Goal: Use online tool/utility: Utilize a website feature to perform a specific function

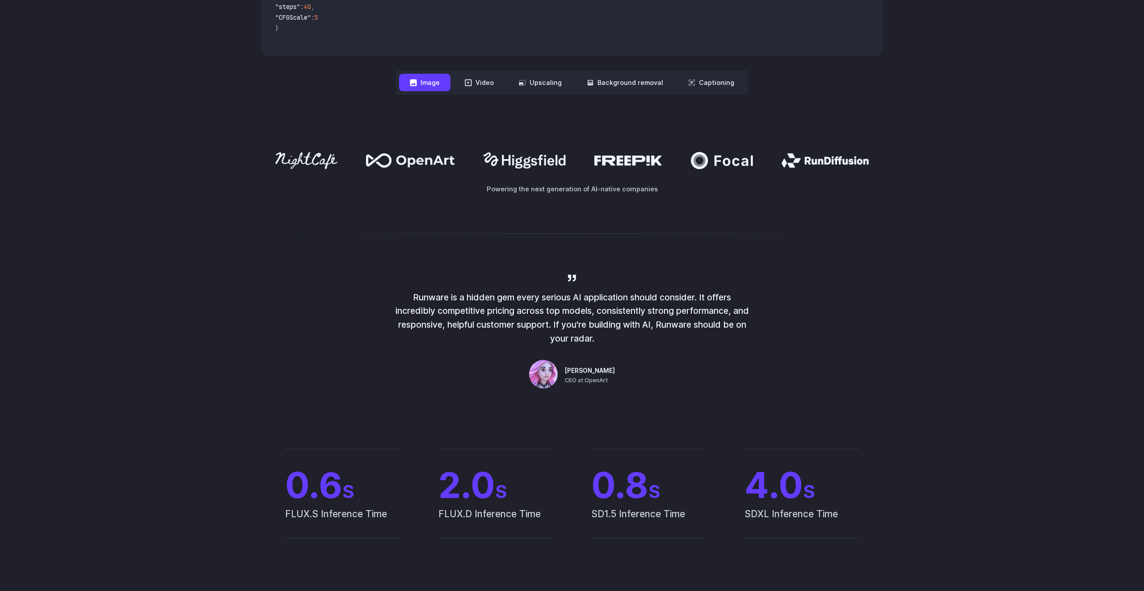
scroll to position [449, 0]
click at [424, 87] on button "Image" at bounding box center [424, 83] width 51 height 17
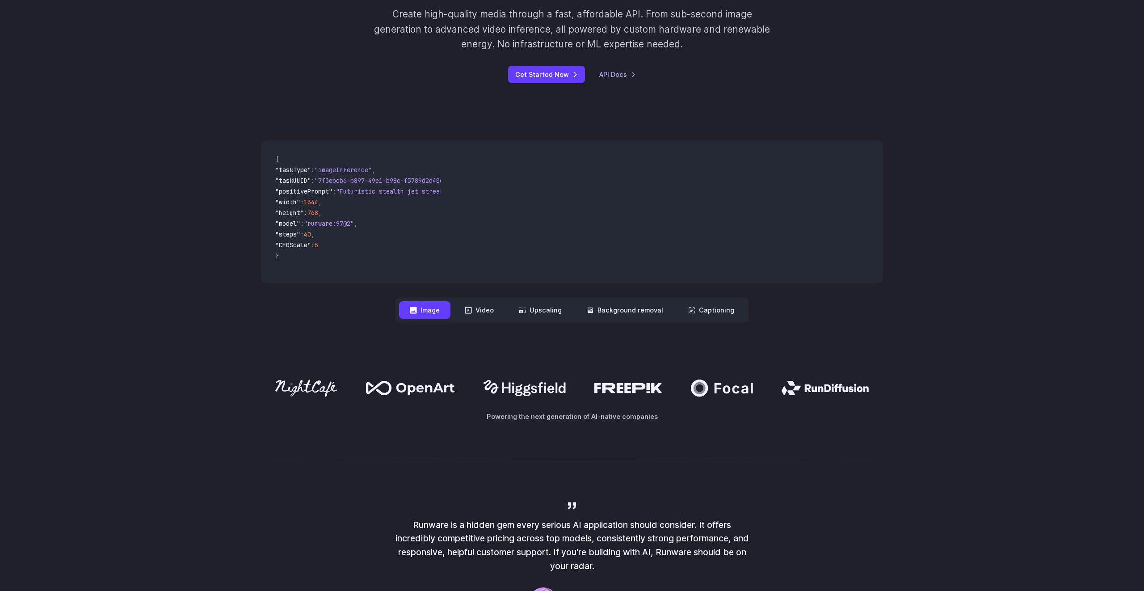
scroll to position [0, 0]
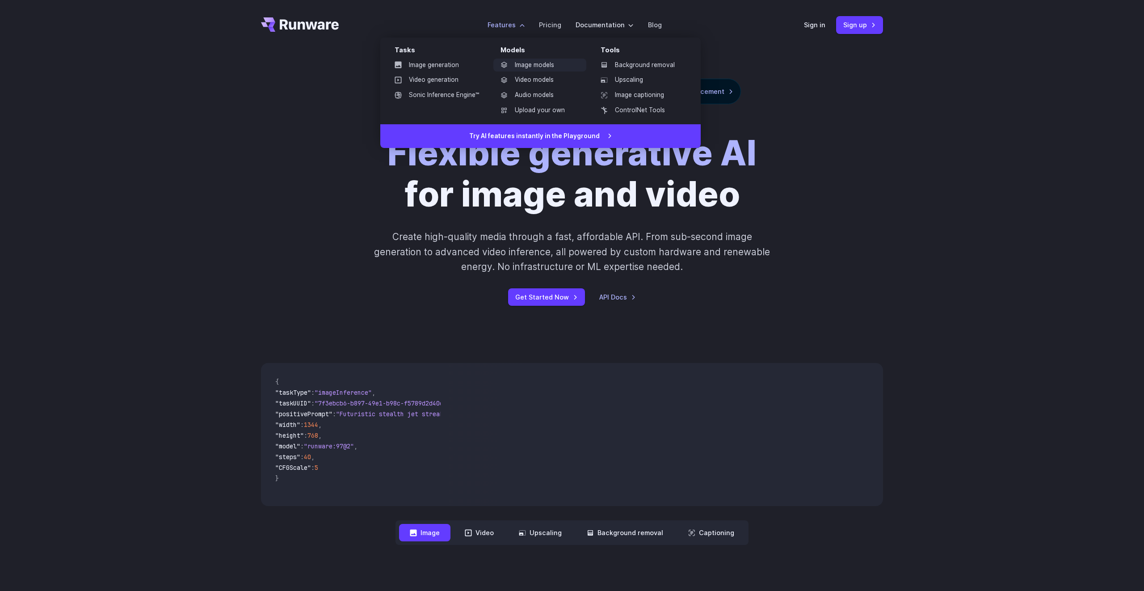
click at [529, 65] on link "Image models" at bounding box center [540, 65] width 93 height 13
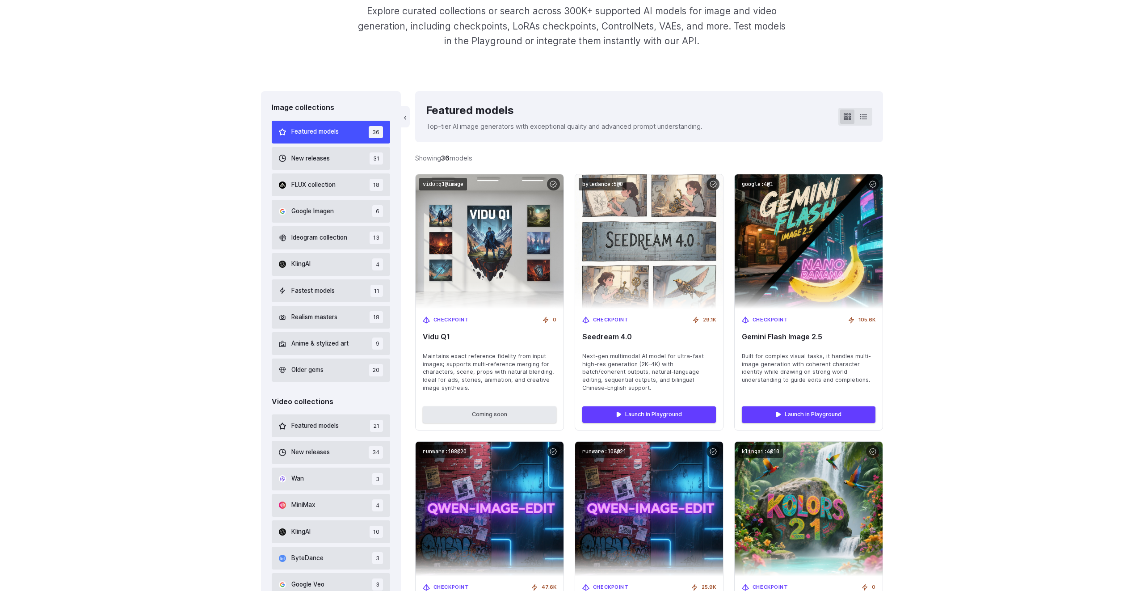
scroll to position [200, 0]
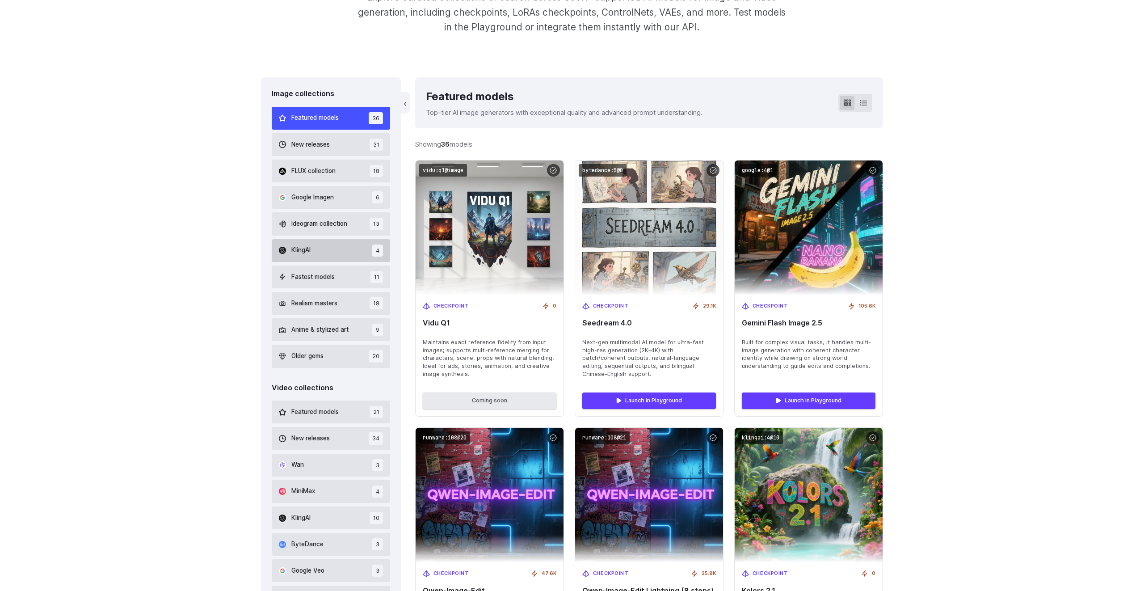
click at [355, 251] on button "KlingAI 4" at bounding box center [331, 250] width 118 height 23
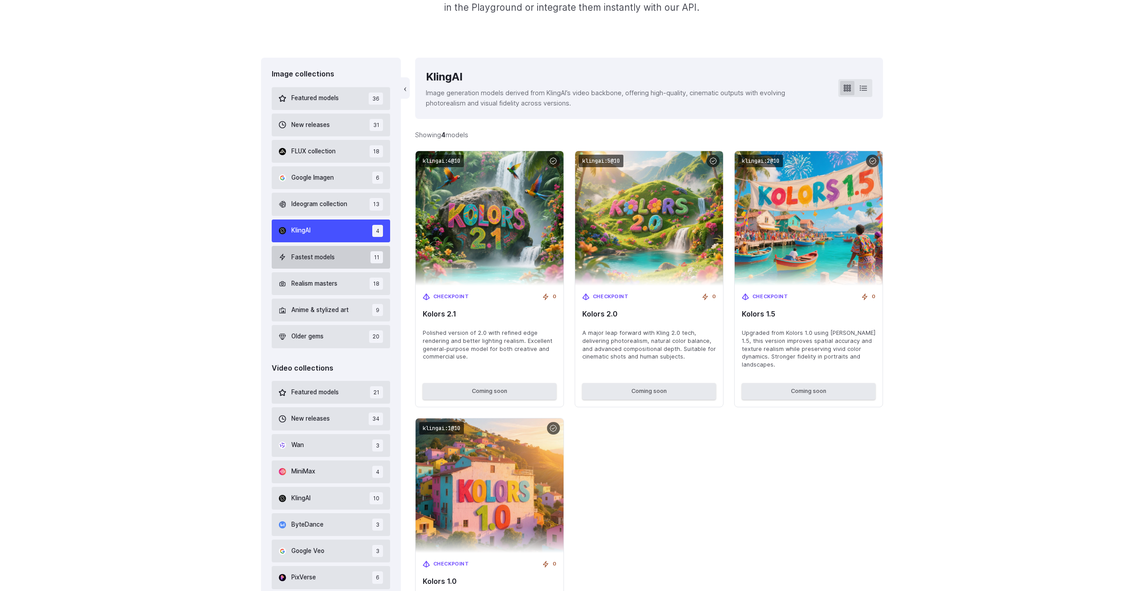
scroll to position [220, 0]
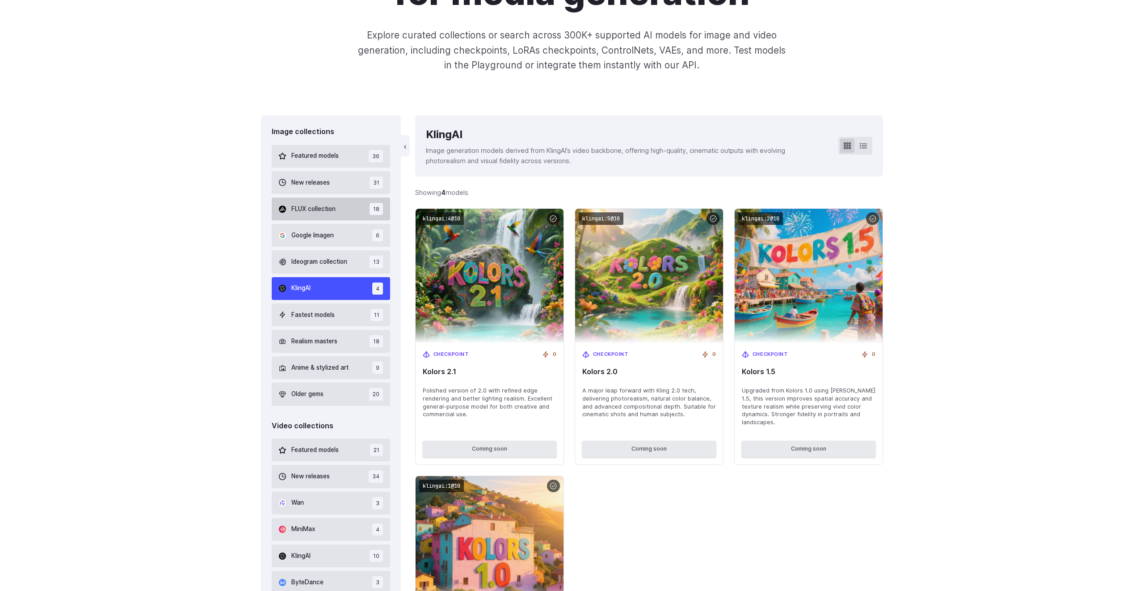
click at [365, 203] on button "FLUX collection 18" at bounding box center [331, 209] width 118 height 23
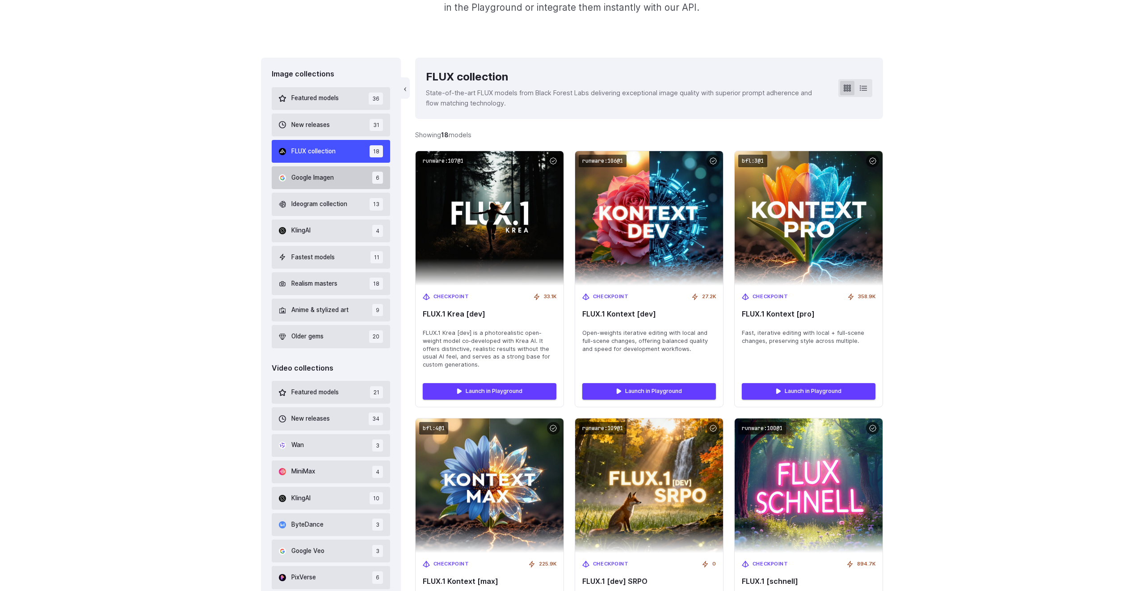
scroll to position [220, 0]
click at [355, 128] on button "New releases 31" at bounding box center [331, 124] width 118 height 23
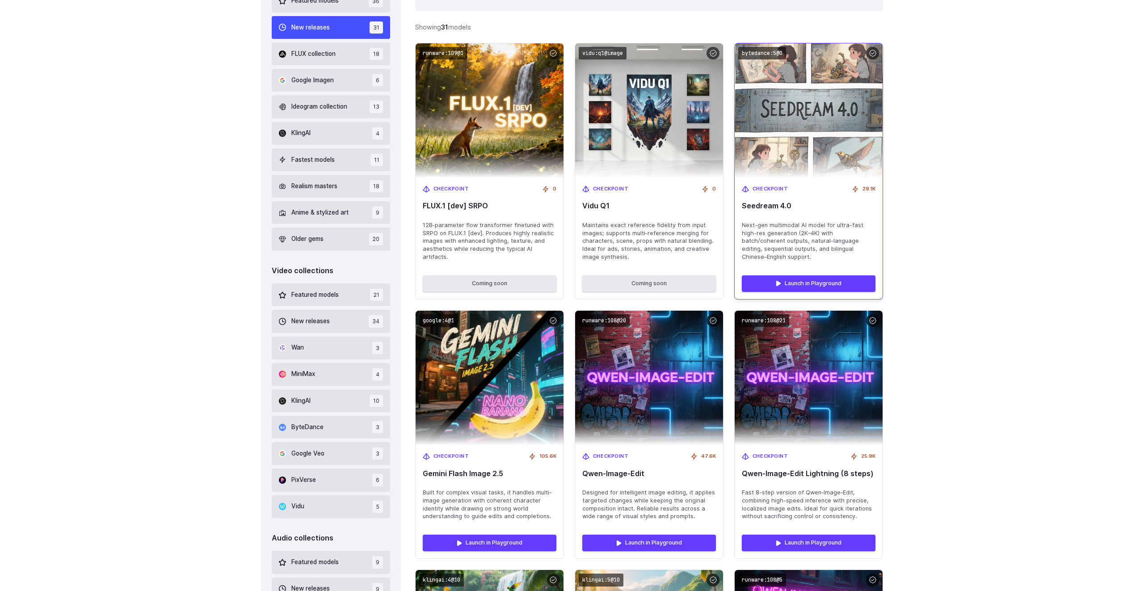
scroll to position [432, 0]
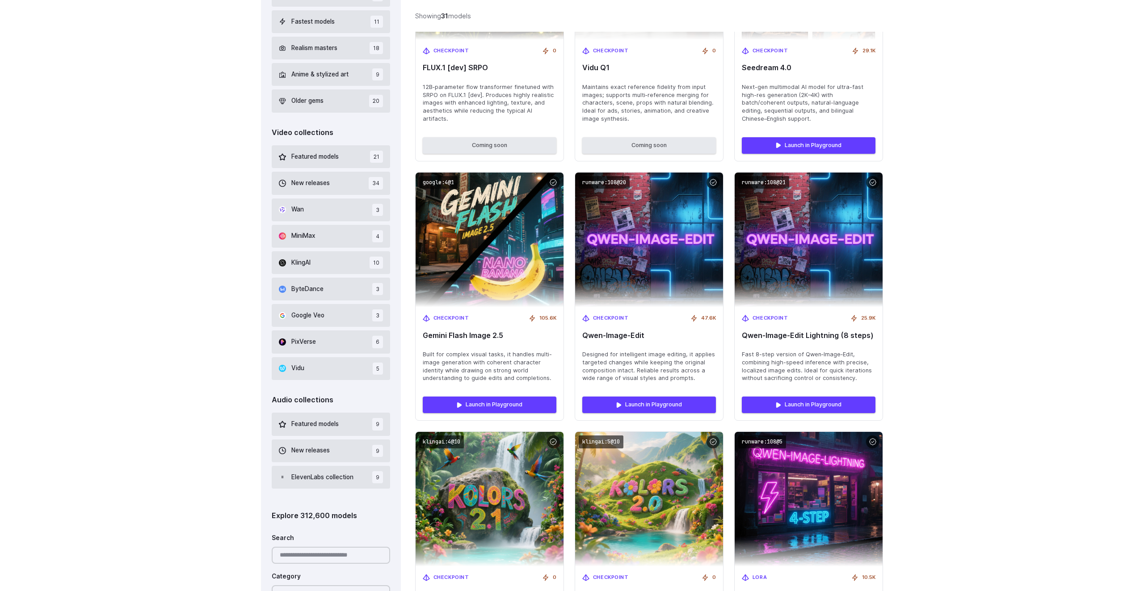
scroll to position [460, 0]
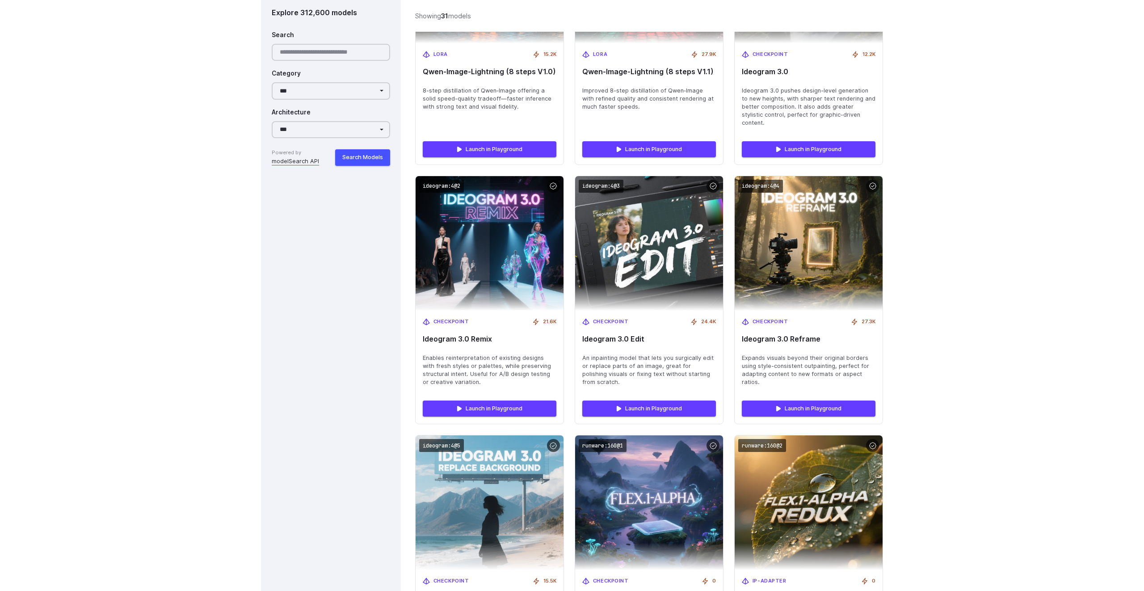
scroll to position [1247, 0]
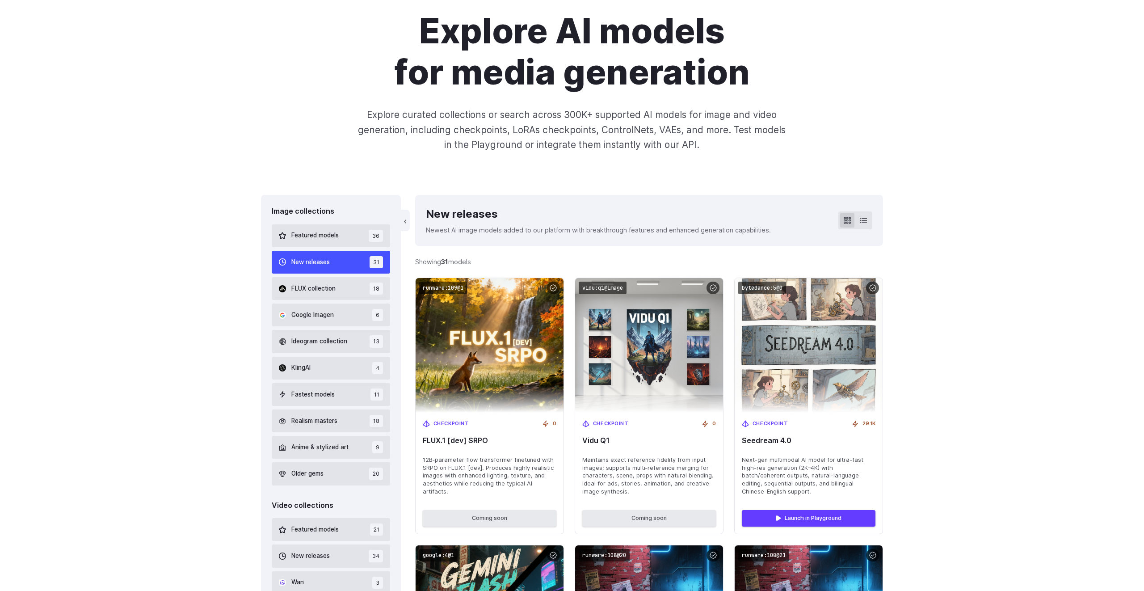
scroll to position [0, 0]
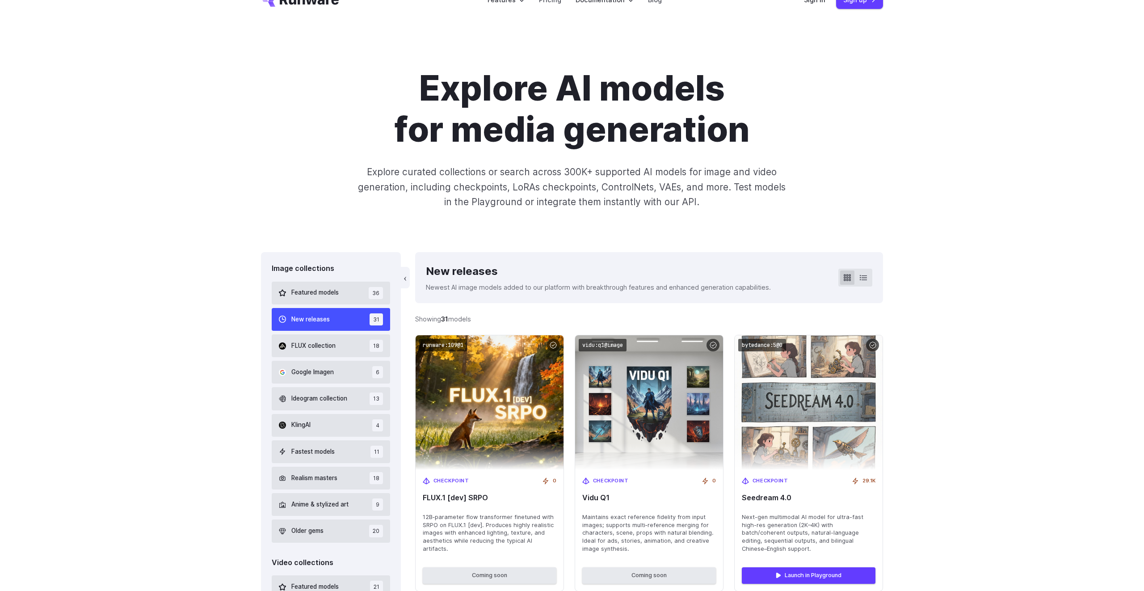
scroll to position [118, 0]
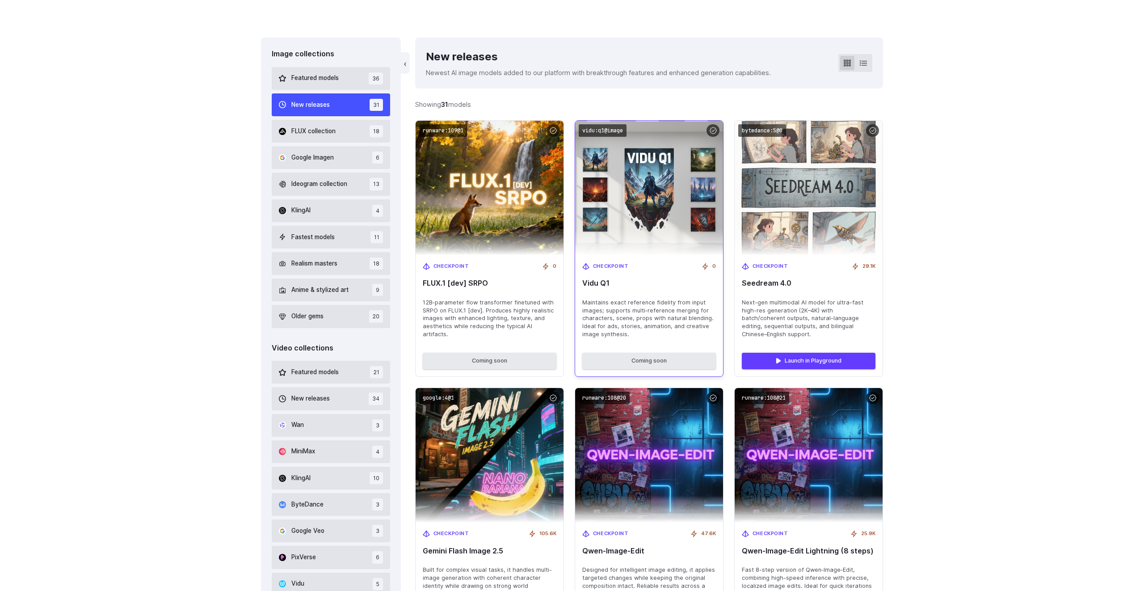
scroll to position [240, 0]
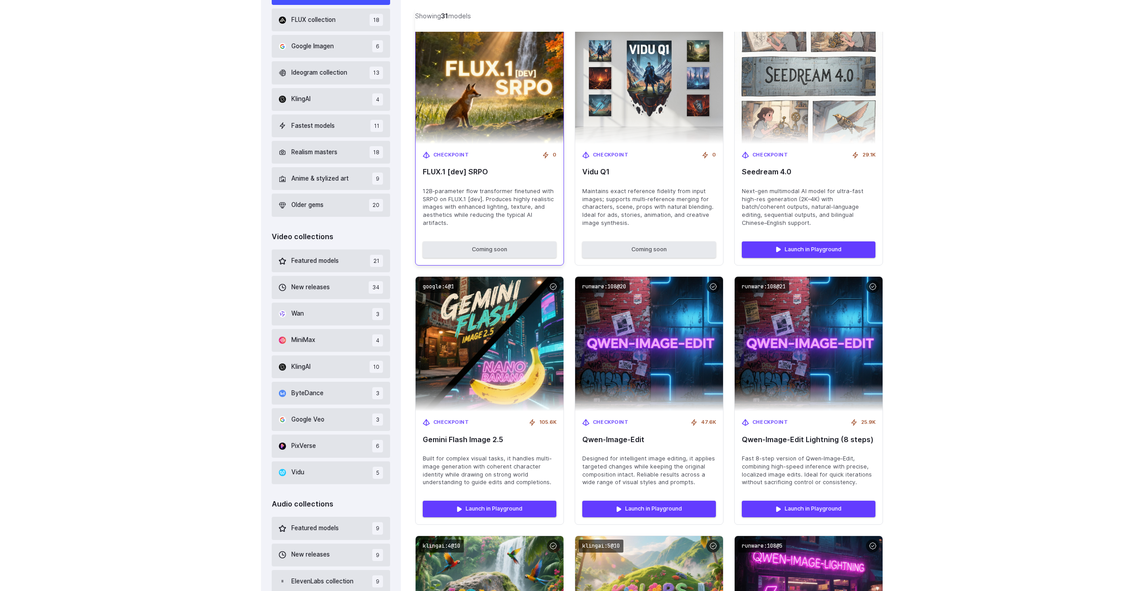
scroll to position [353, 0]
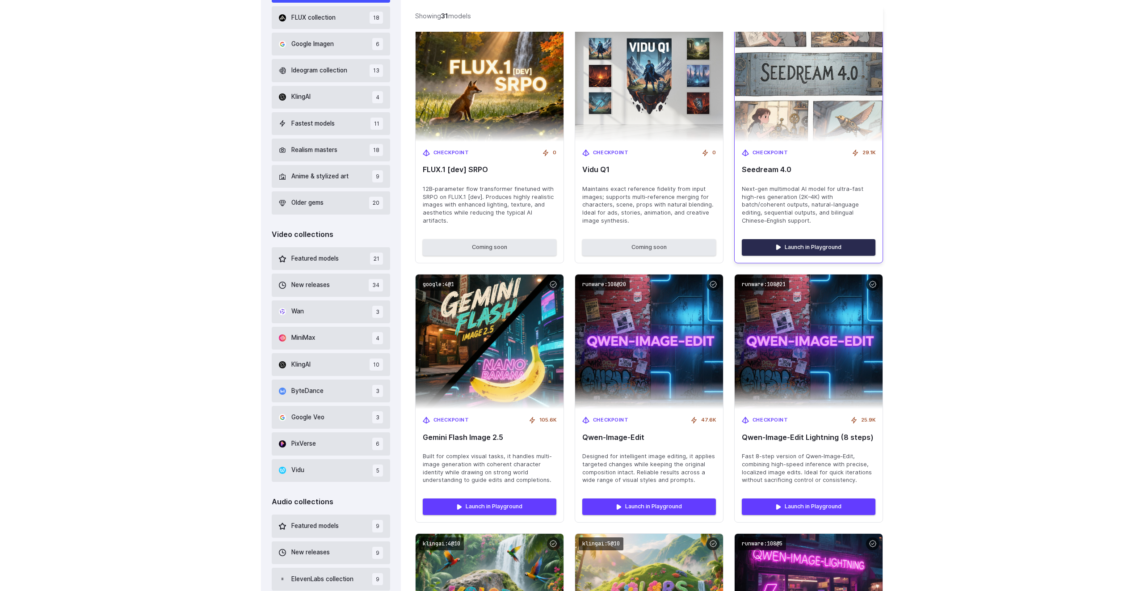
click at [821, 247] on link "Launch in Playground" at bounding box center [809, 247] width 134 height 16
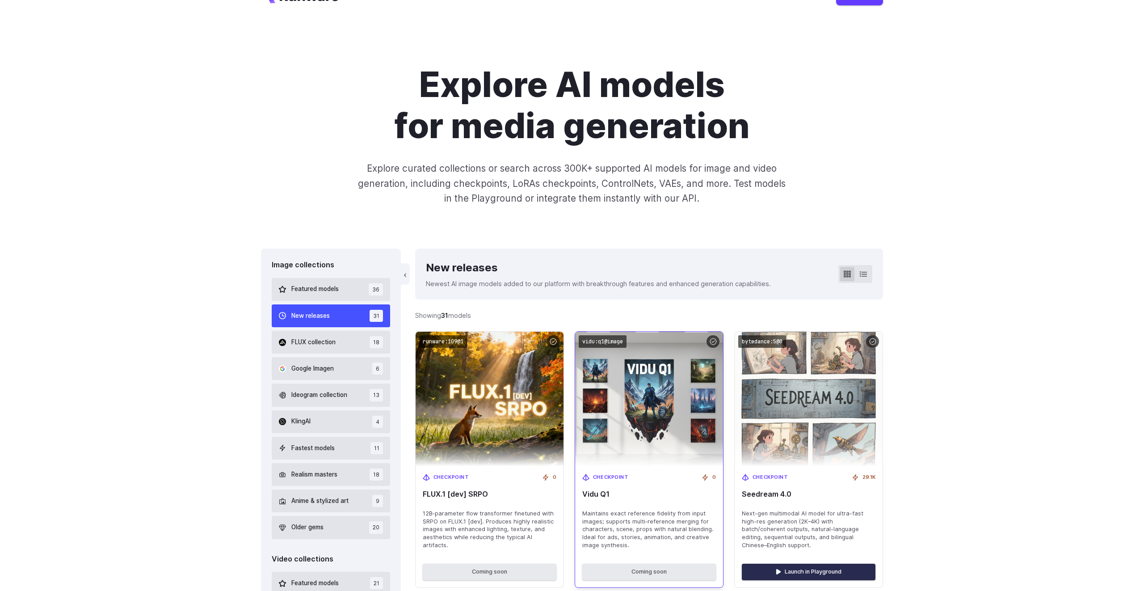
scroll to position [0, 0]
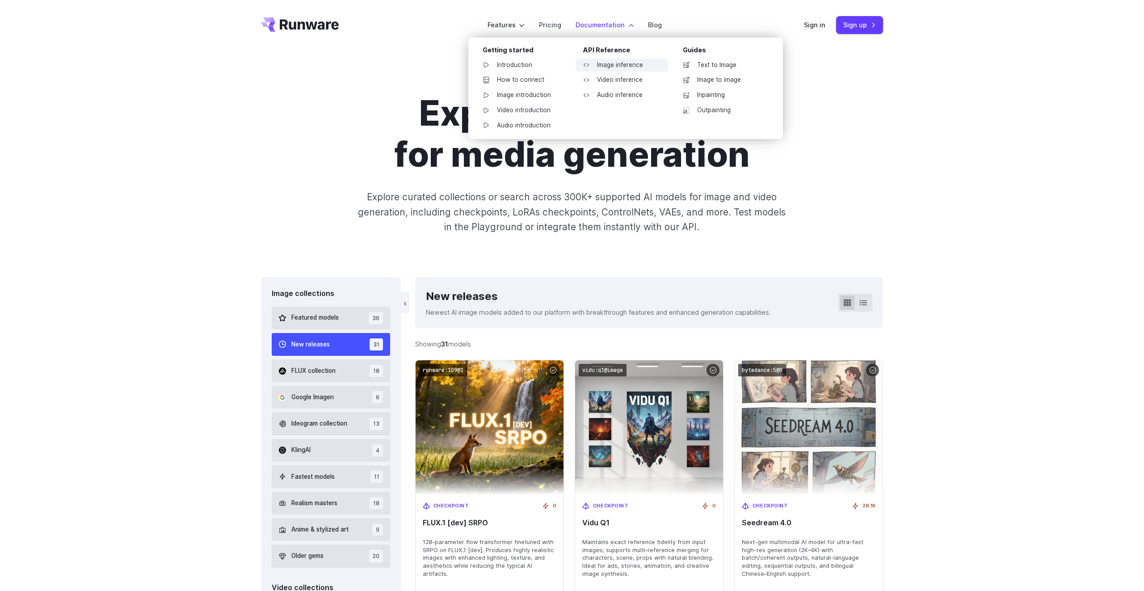
click at [604, 61] on link "Image inference" at bounding box center [622, 65] width 93 height 13
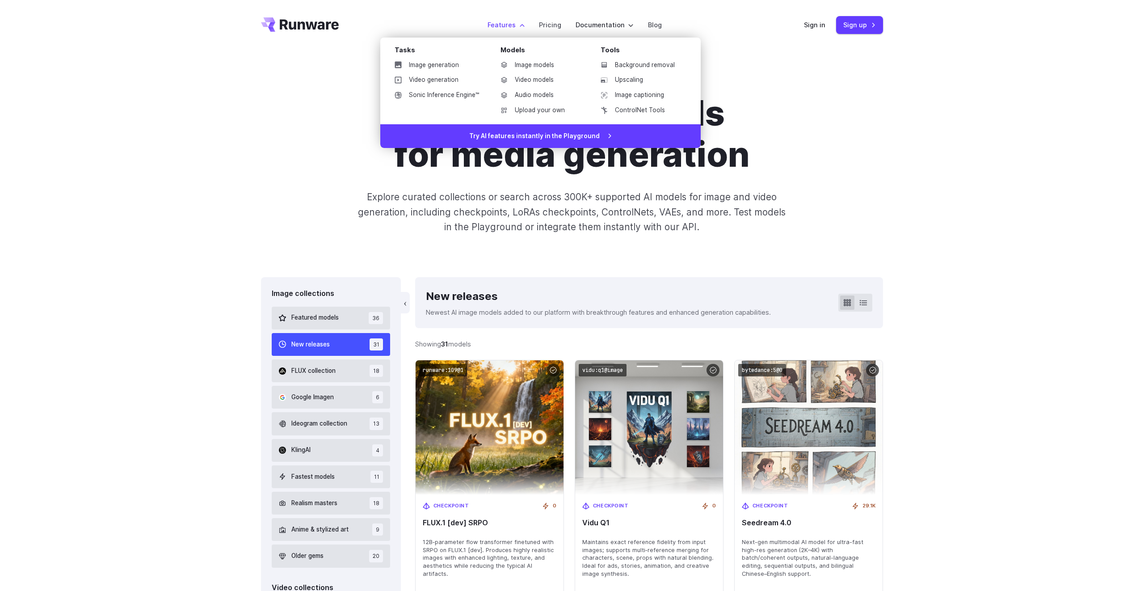
click at [519, 28] on label "Features" at bounding box center [506, 25] width 37 height 10
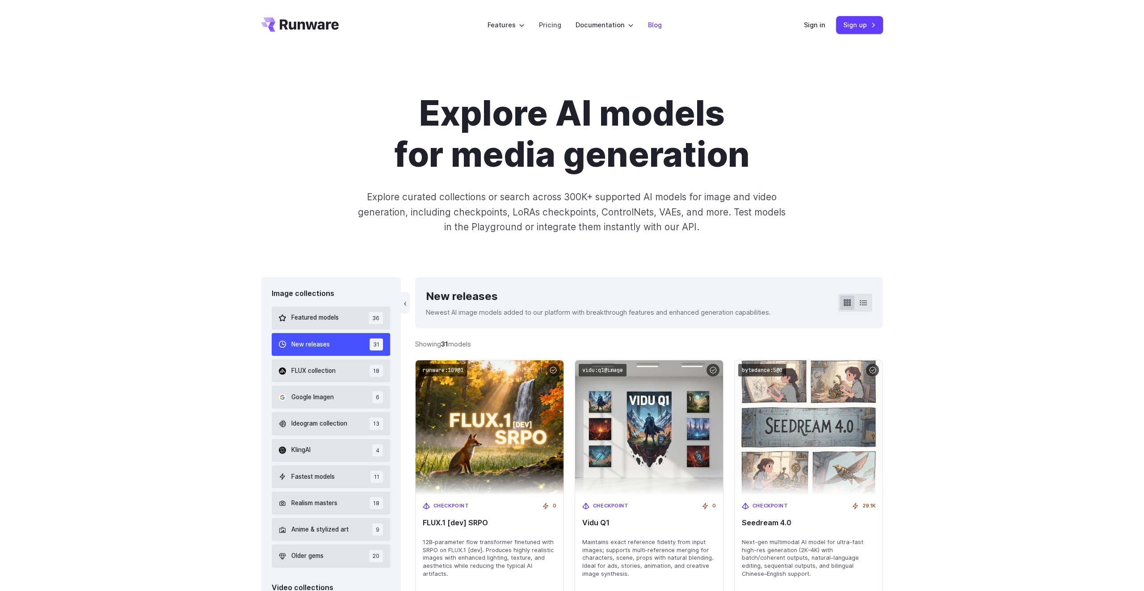
click at [650, 25] on link "Blog" at bounding box center [655, 25] width 14 height 10
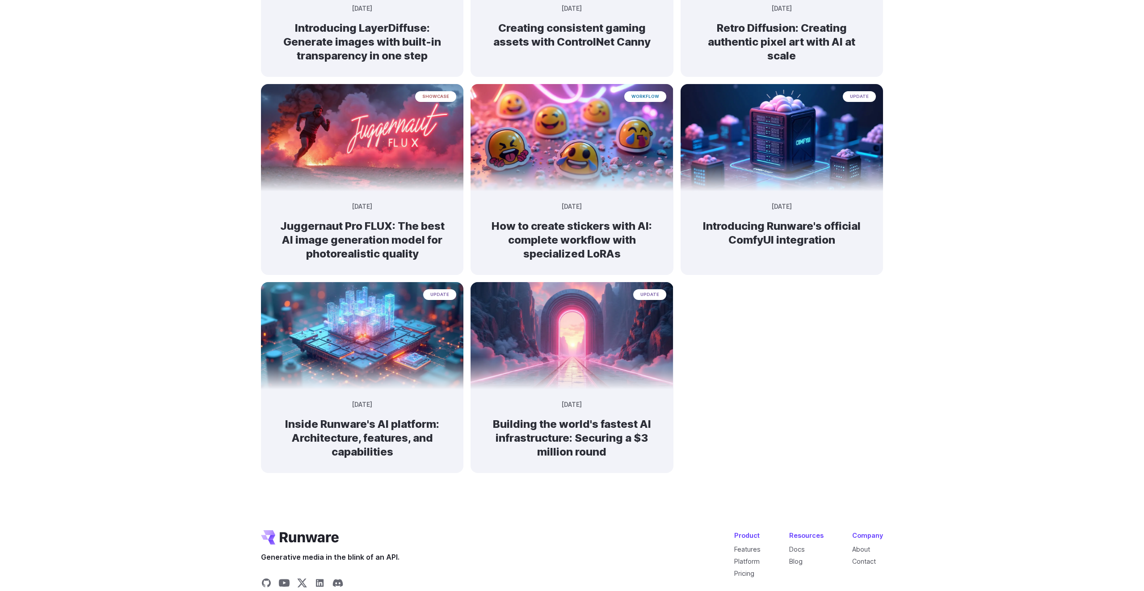
scroll to position [433, 0]
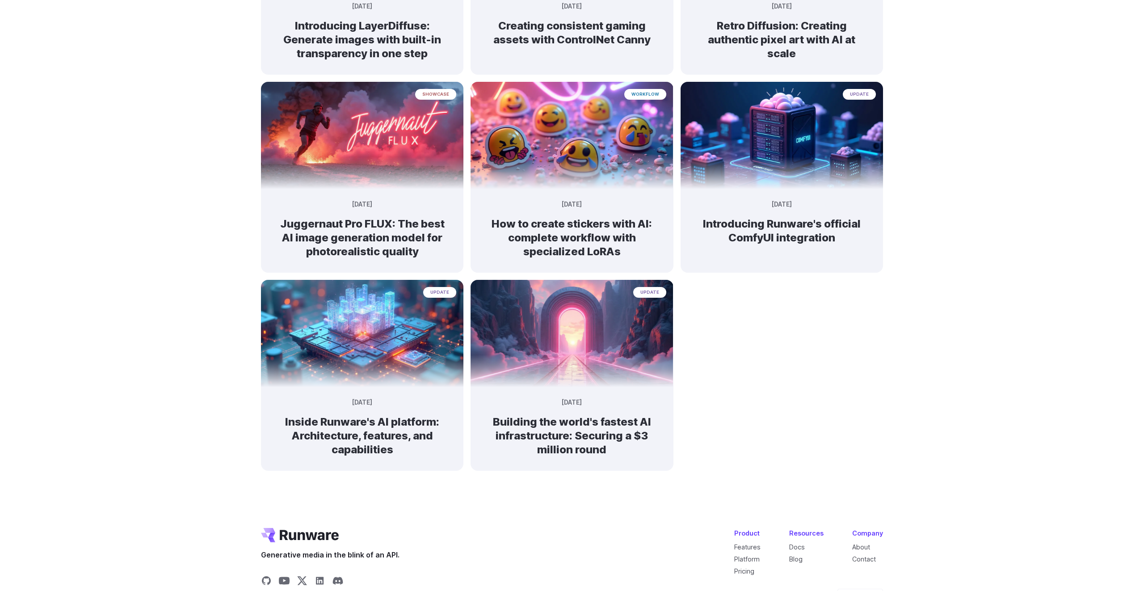
click at [700, 399] on ol "update September 9, 2025 Runware raises $13M seed to scale AI generation platfo…" at bounding box center [572, 78] width 622 height 785
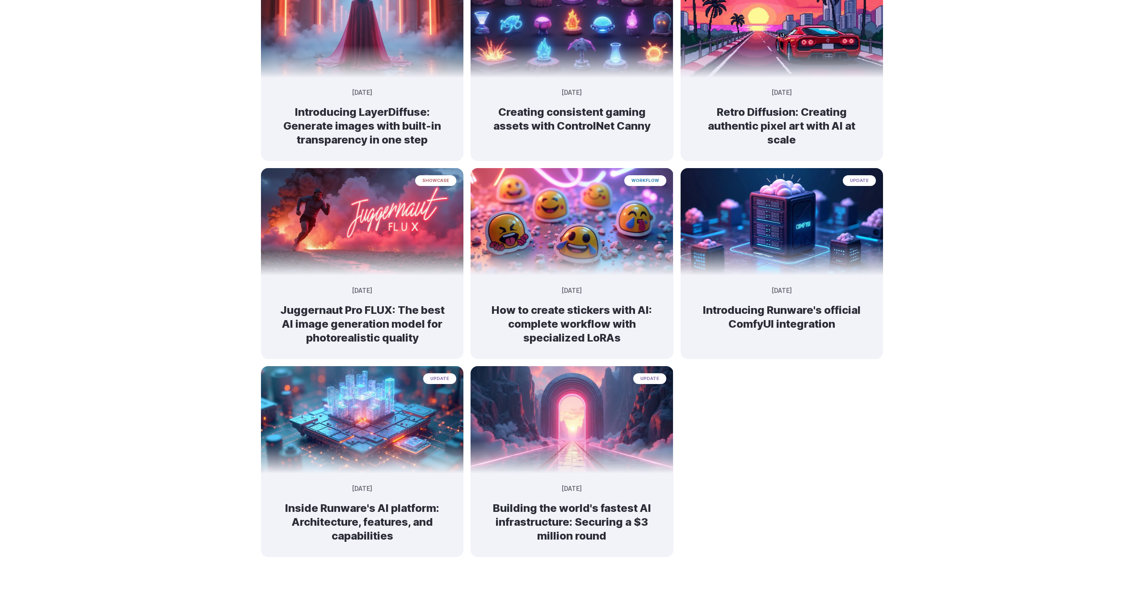
scroll to position [0, 0]
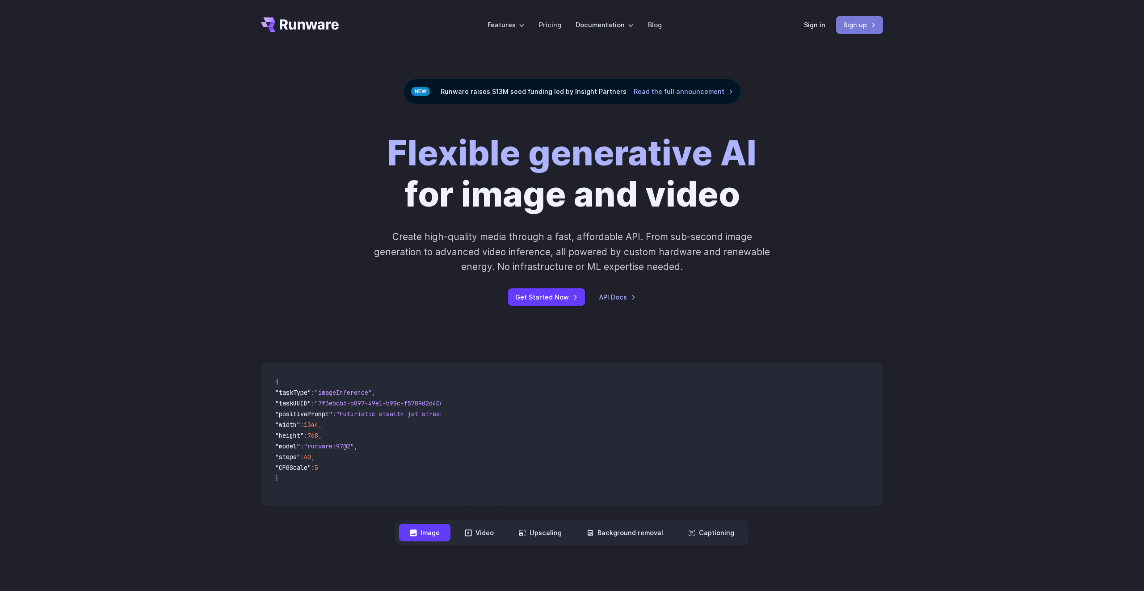
click at [856, 31] on link "Sign up" at bounding box center [859, 24] width 47 height 17
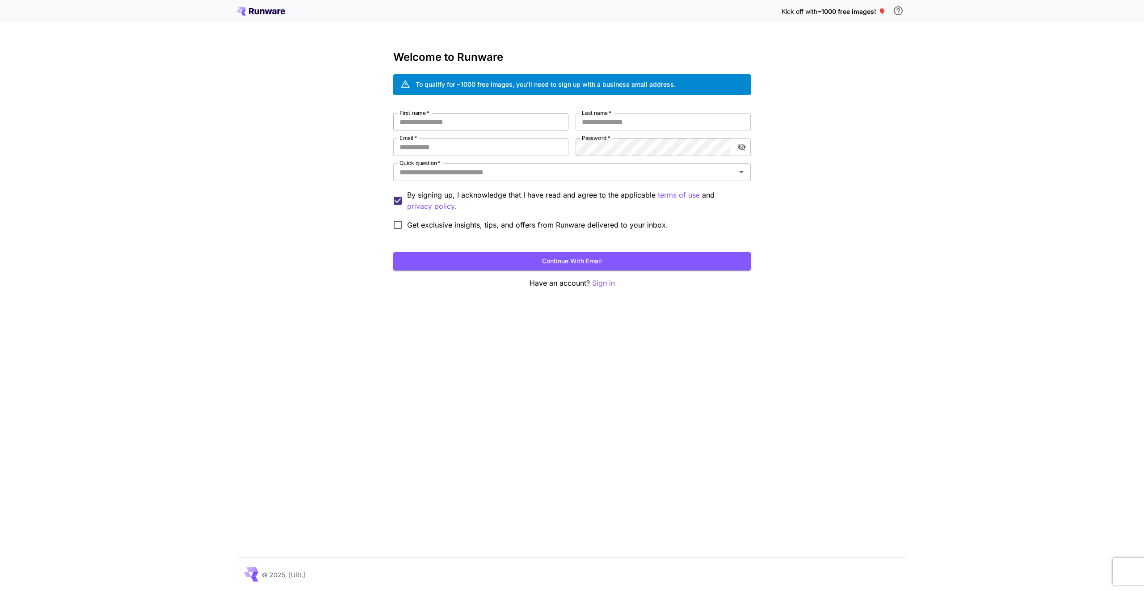
click at [485, 125] on input "First name   *" at bounding box center [480, 122] width 175 height 18
type input "******"
type input "***"
click at [606, 285] on p "Sign in" at bounding box center [603, 283] width 23 height 11
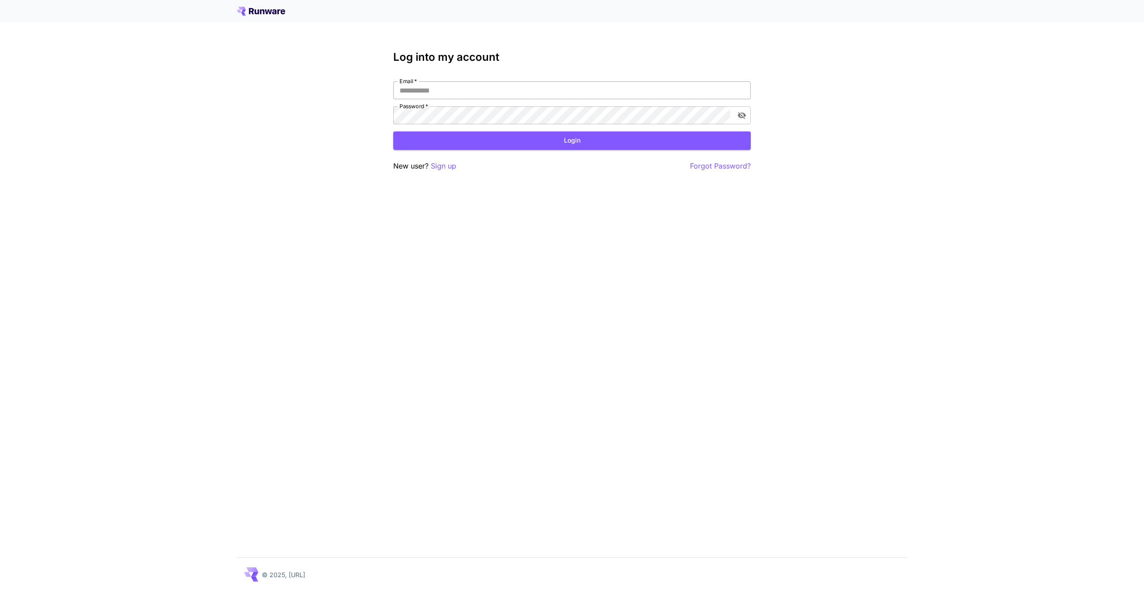
click at [751, 90] on nordpass-icon at bounding box center [751, 90] width 0 height 0
click at [688, 93] on input "Email   *" at bounding box center [572, 90] width 358 height 18
click at [0, 591] on com-1password-button at bounding box center [0, 591] width 0 height 0
type input "**********"
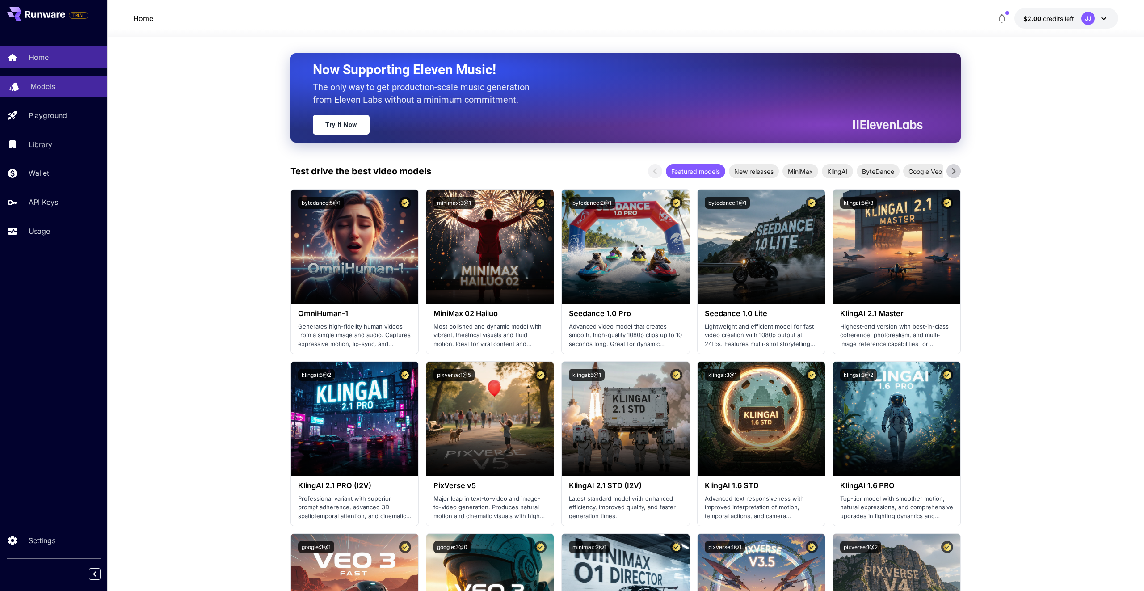
click at [57, 90] on div "Models" at bounding box center [65, 86] width 70 height 11
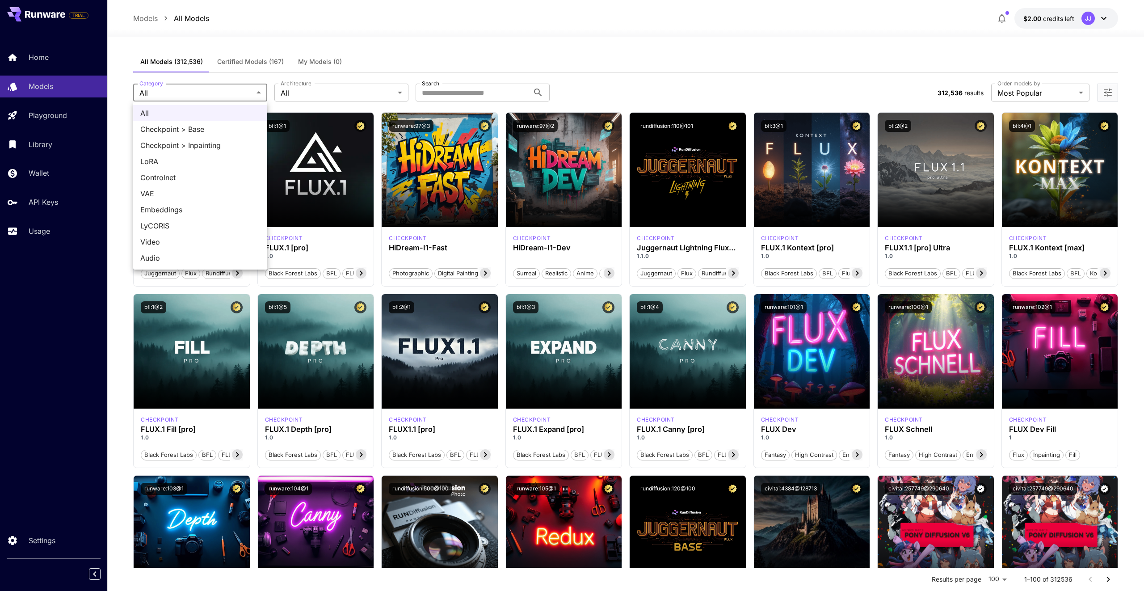
click at [314, 93] on div at bounding box center [572, 295] width 1144 height 591
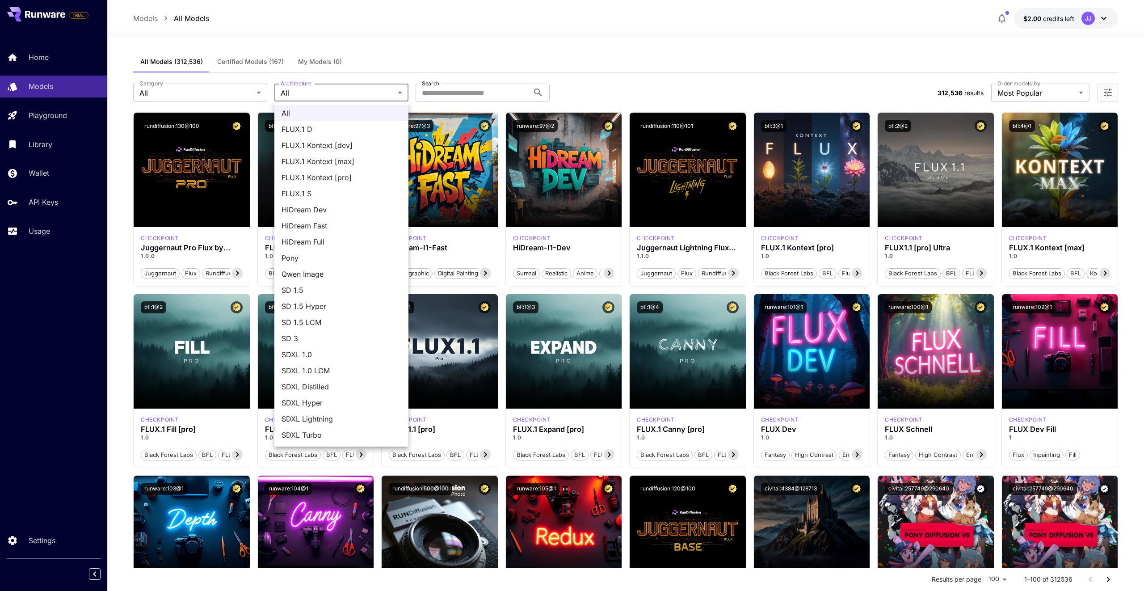
click at [218, 98] on div at bounding box center [572, 295] width 1144 height 591
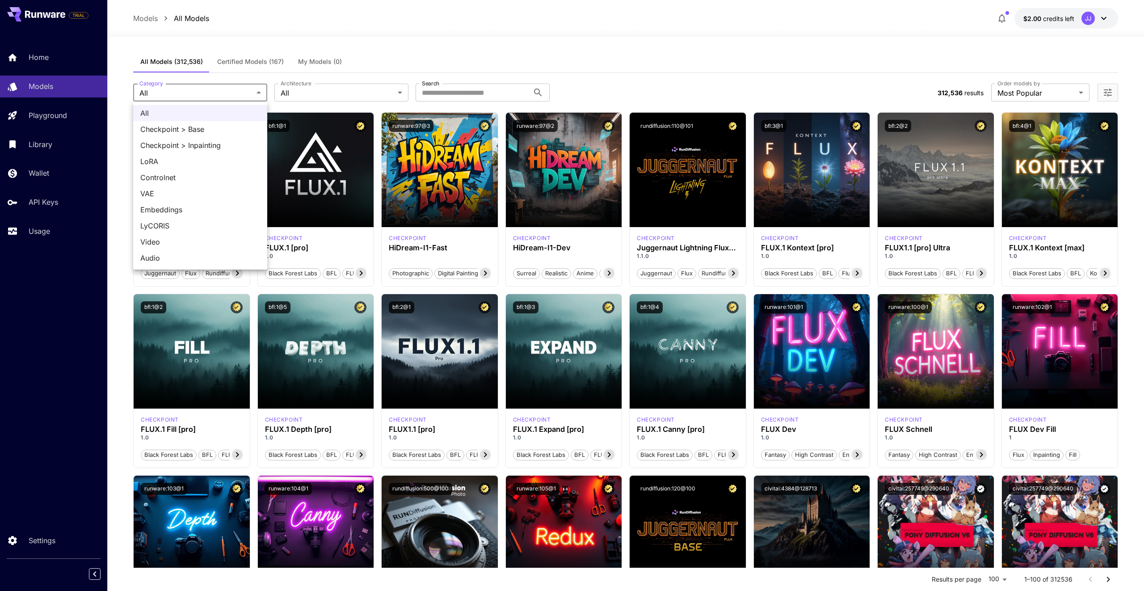
click at [325, 48] on div at bounding box center [572, 295] width 1144 height 591
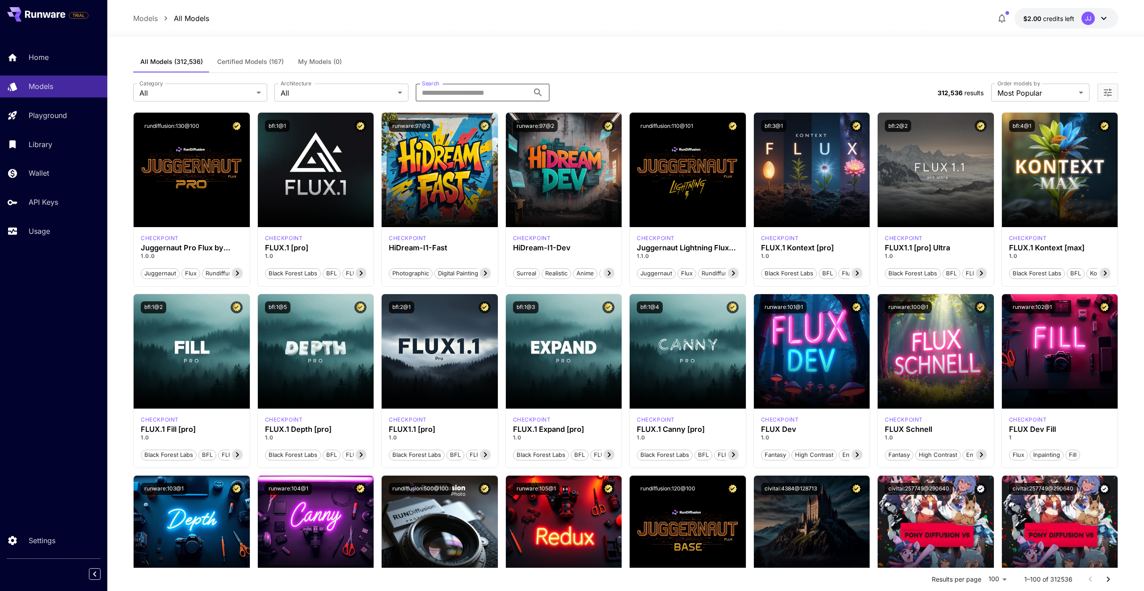
click at [462, 97] on input "Search" at bounding box center [473, 93] width 114 height 18
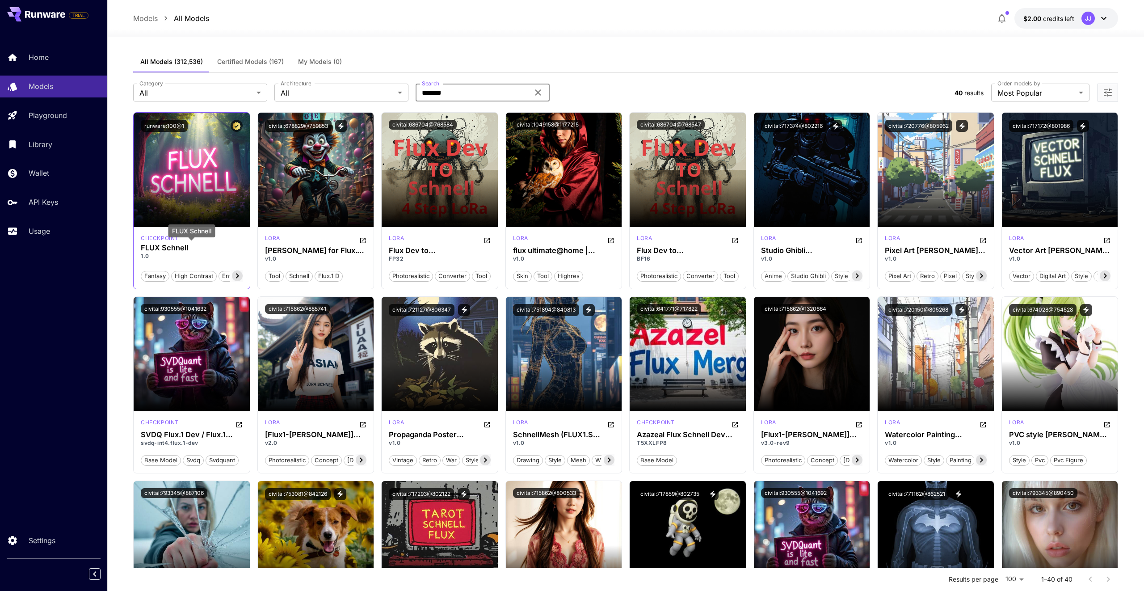
type input "*******"
click at [178, 246] on h3 "FLUX Schnell" at bounding box center [192, 248] width 102 height 8
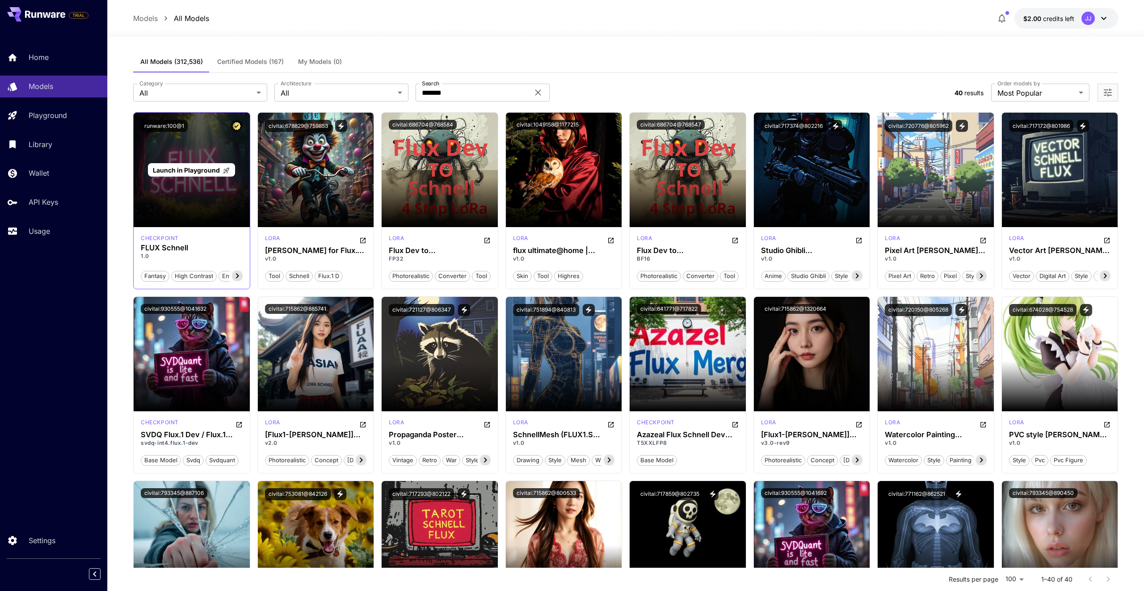
click at [193, 174] on p "Launch in Playground" at bounding box center [191, 169] width 77 height 9
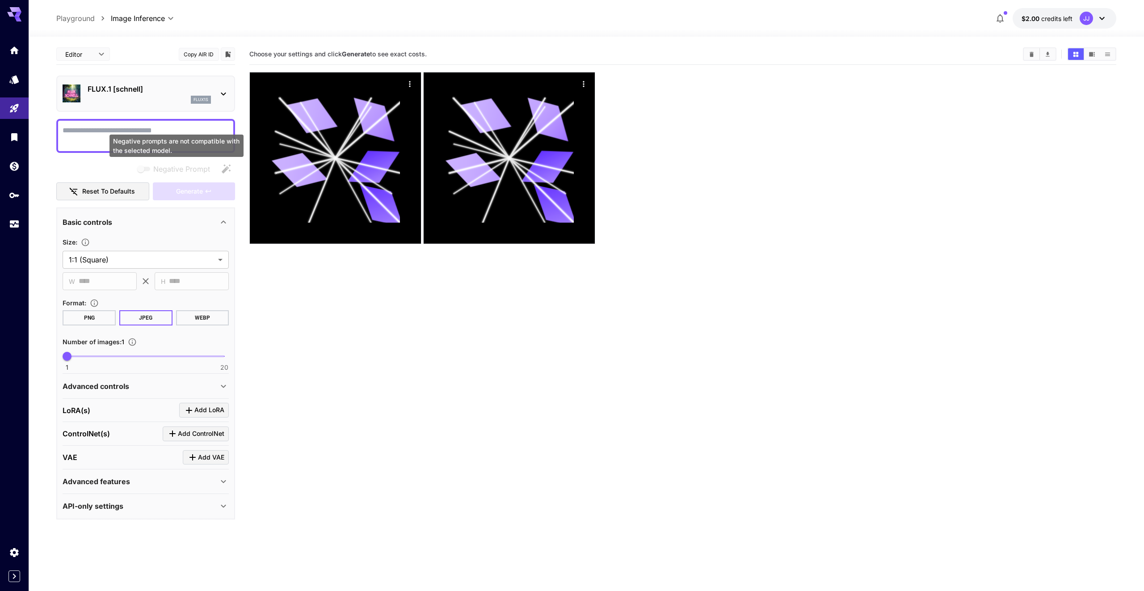
click at [155, 143] on div "Negative prompts are not compatible with the selected model." at bounding box center [177, 146] width 134 height 22
click at [137, 136] on div "Negative prompts are not compatible with the selected model." at bounding box center [177, 146] width 134 height 22
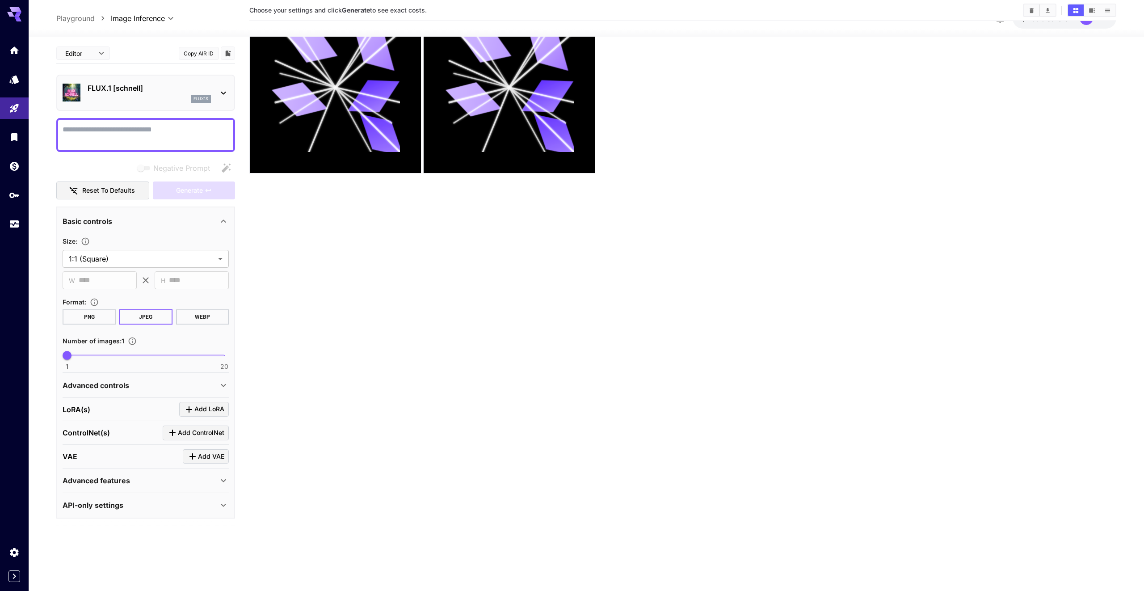
click at [90, 128] on textarea "Negative Prompt" at bounding box center [146, 134] width 166 height 21
click at [175, 188] on button "Generate" at bounding box center [194, 191] width 82 height 18
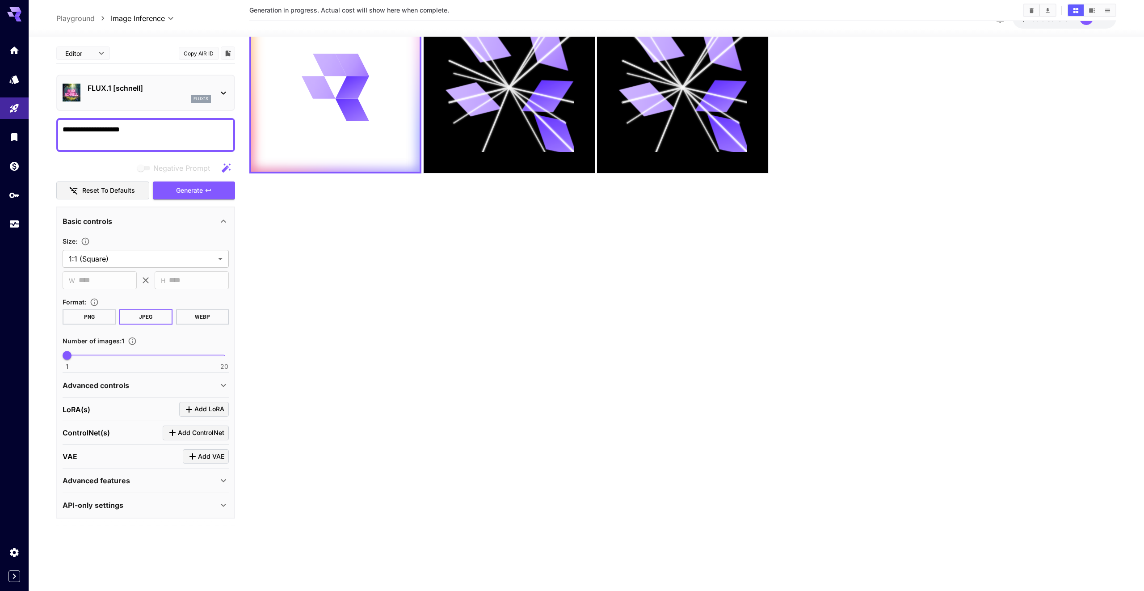
scroll to position [0, 0]
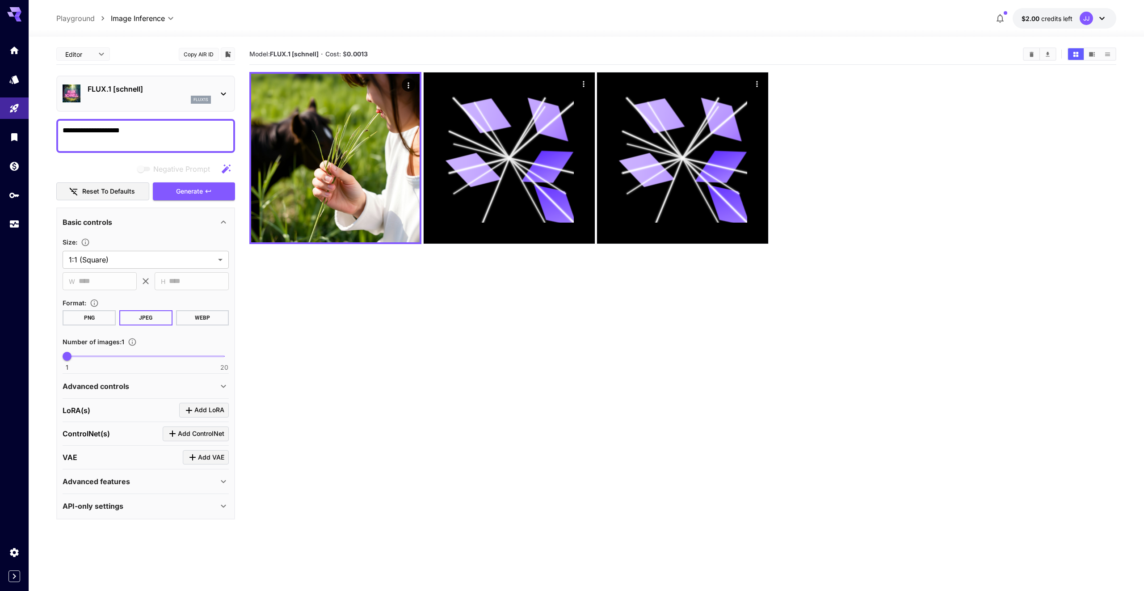
click at [84, 133] on textarea "**********" at bounding box center [146, 135] width 166 height 21
type textarea "**********"
click at [175, 182] on div "Negative Prompt Reset to defaults Generate" at bounding box center [145, 180] width 179 height 41
click at [226, 198] on button "Generate" at bounding box center [194, 191] width 82 height 18
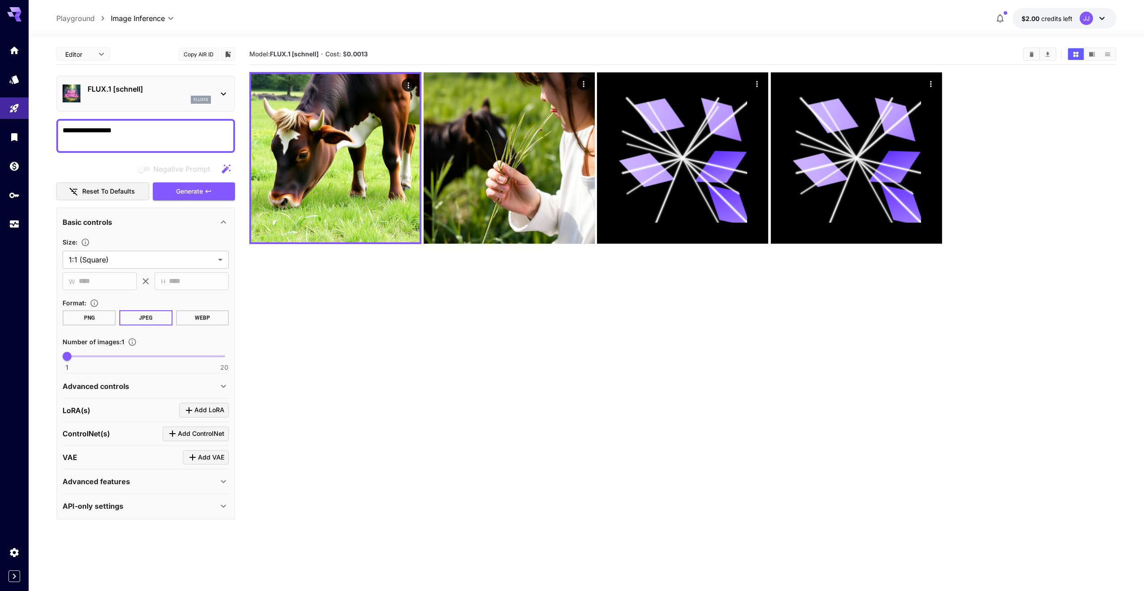
click at [384, 333] on section "Model: FLUX.1 [schnell] · Cost: $ 0.0013" at bounding box center [682, 339] width 867 height 591
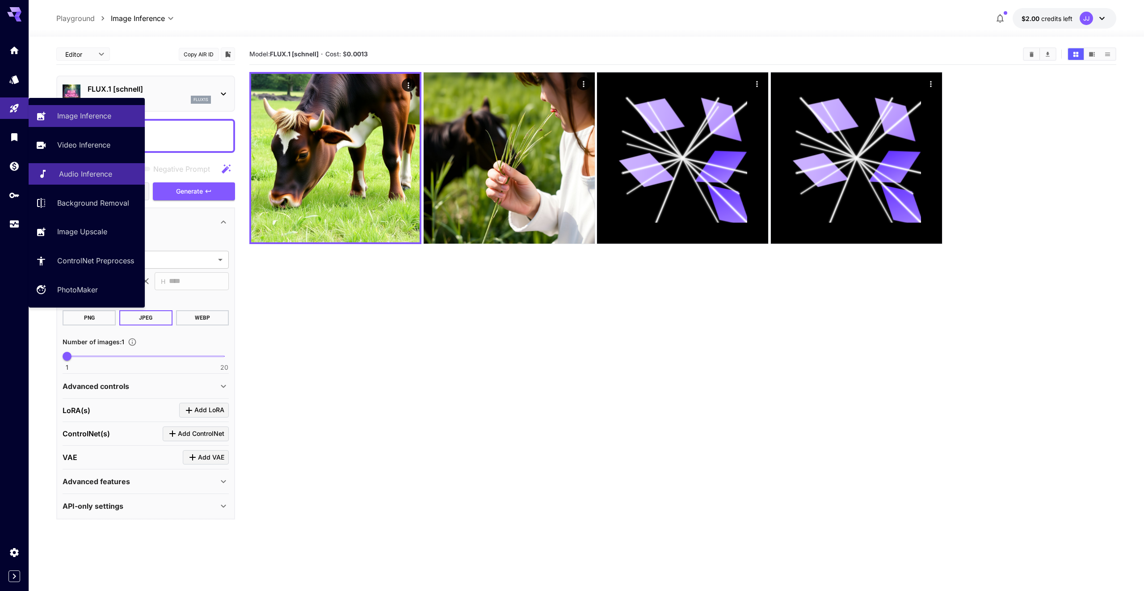
click at [81, 177] on p "Audio Inference" at bounding box center [85, 174] width 53 height 11
type input "**********"
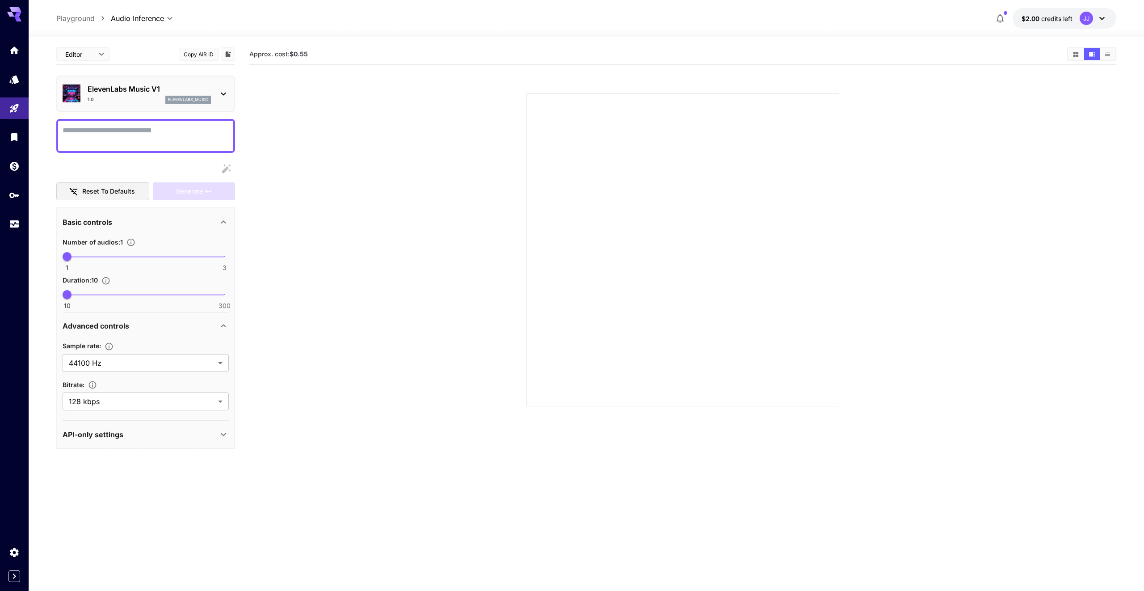
click at [196, 85] on p "ElevenLabs Music V1" at bounding box center [149, 89] width 123 height 11
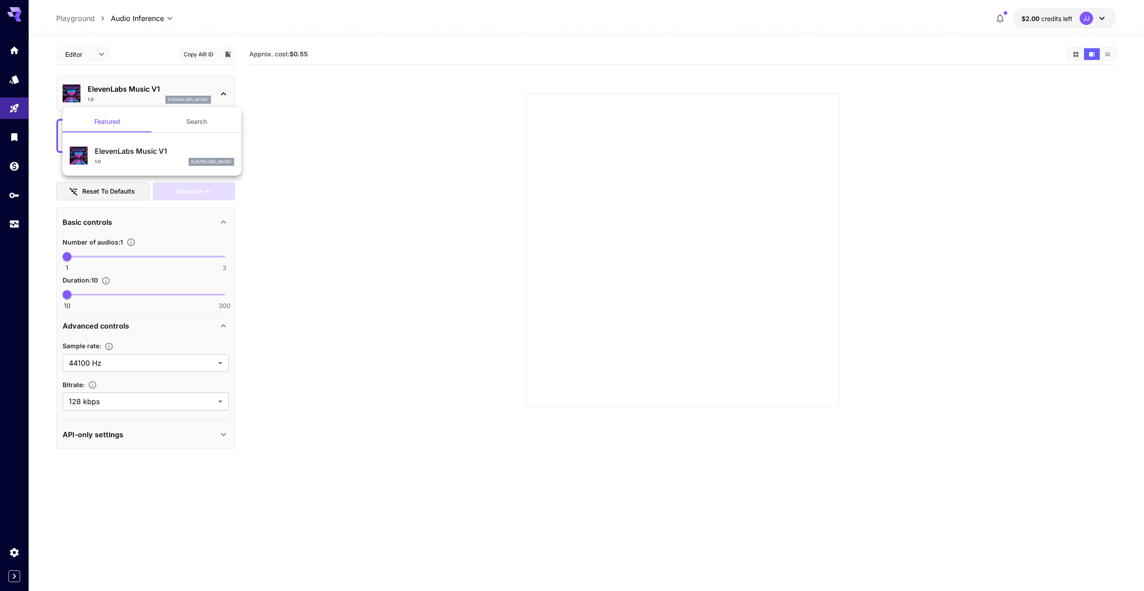
click at [346, 224] on div at bounding box center [572, 295] width 1144 height 591
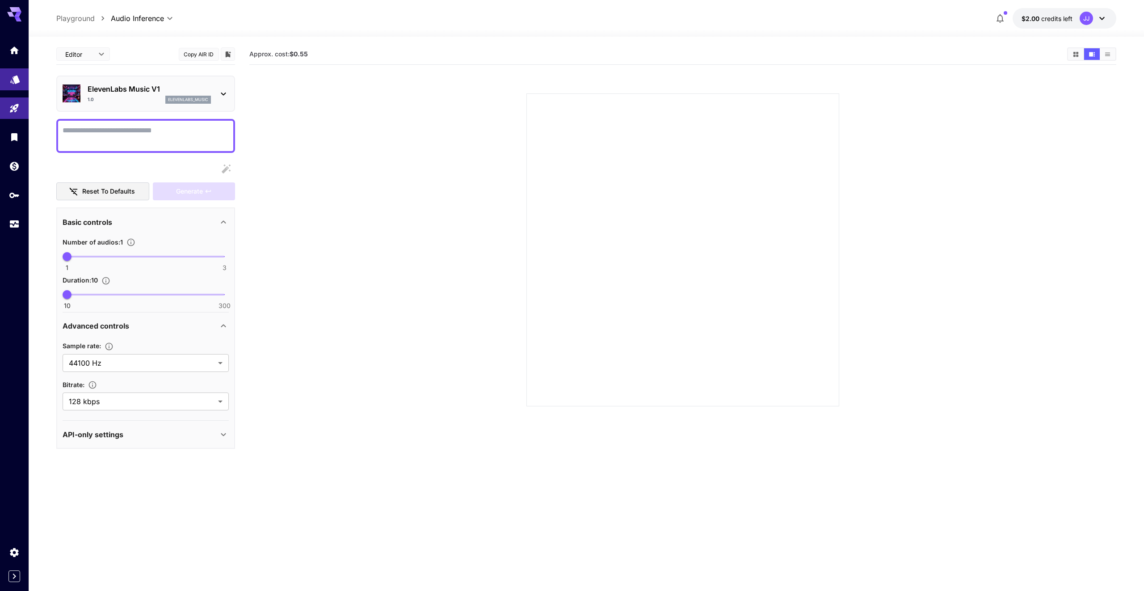
click at [8, 82] on link at bounding box center [14, 79] width 29 height 22
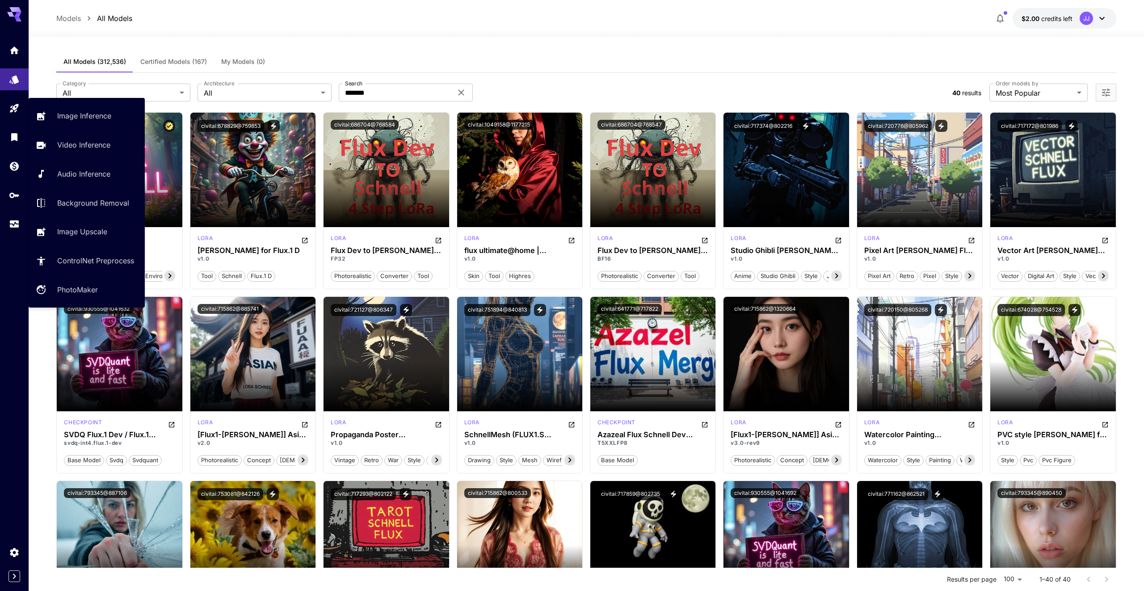
drag, startPoint x: 67, startPoint y: 112, endPoint x: 78, endPoint y: 99, distance: 16.8
click at [67, 112] on p "Image Inference" at bounding box center [84, 115] width 54 height 11
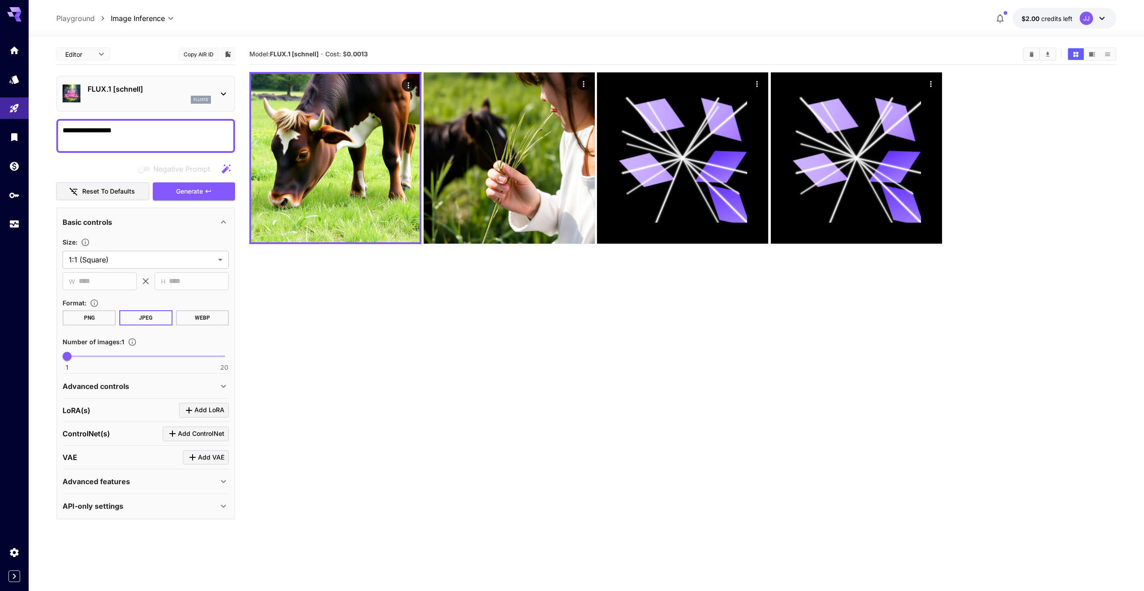
click at [126, 94] on div "FLUX.1 [schnell] flux1s" at bounding box center [149, 94] width 123 height 20
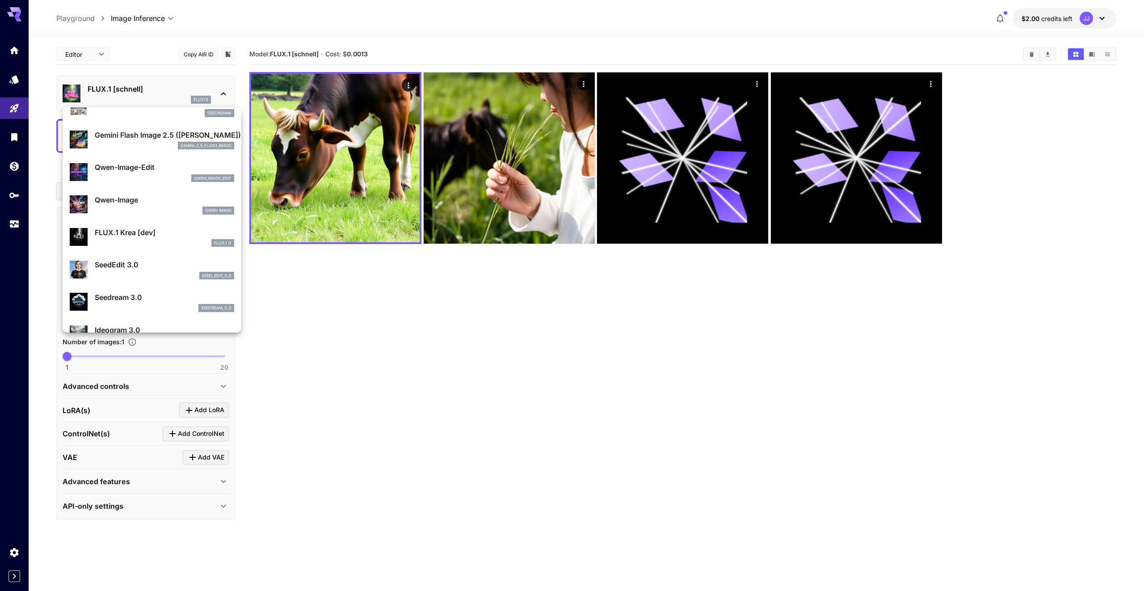
scroll to position [83, 0]
click at [488, 308] on div at bounding box center [572, 295] width 1144 height 591
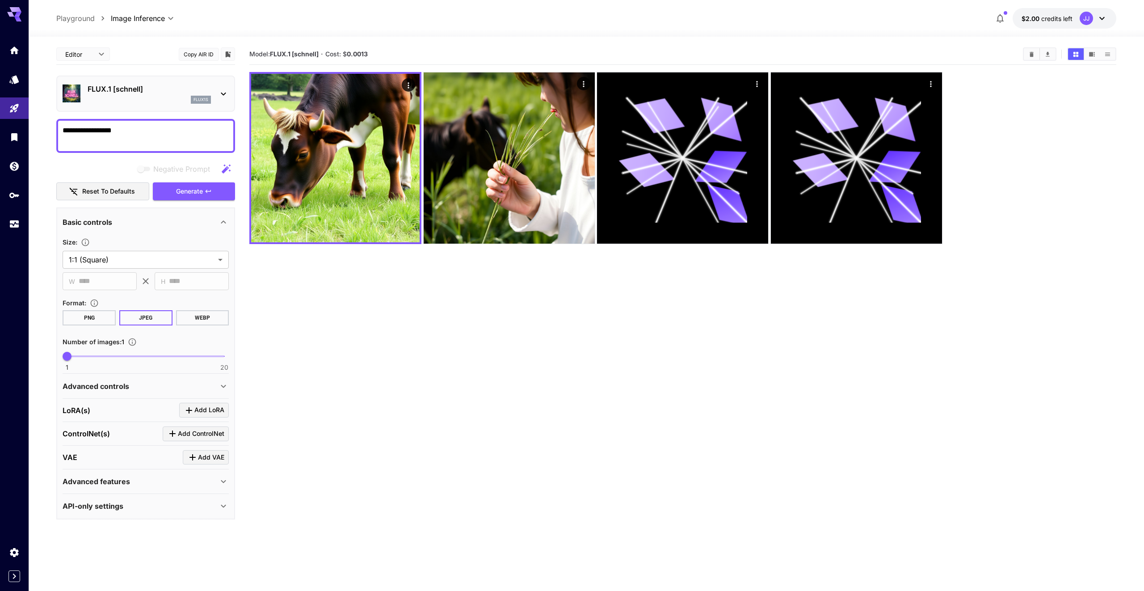
click at [159, 91] on p "FLUX.1 [schnell]" at bounding box center [149, 89] width 123 height 11
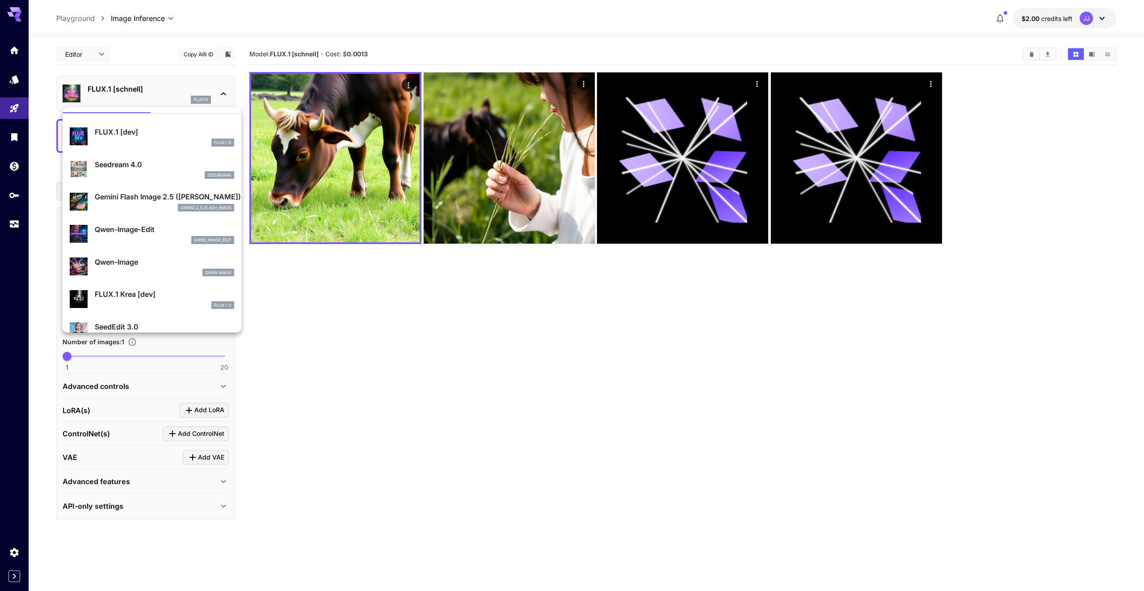
scroll to position [26, 0]
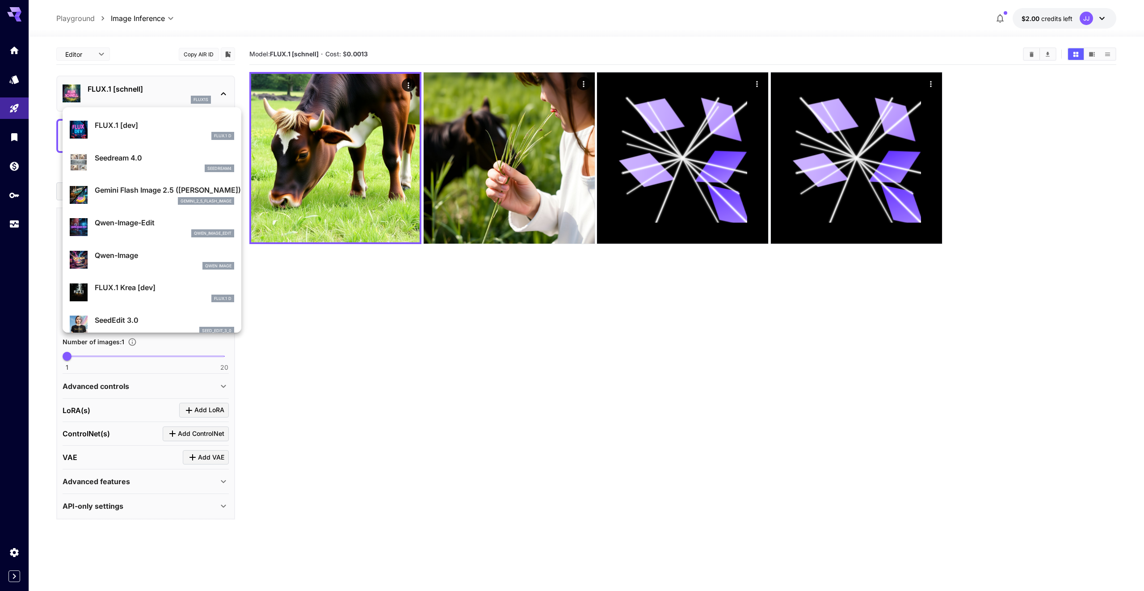
click at [432, 344] on div at bounding box center [572, 295] width 1144 height 591
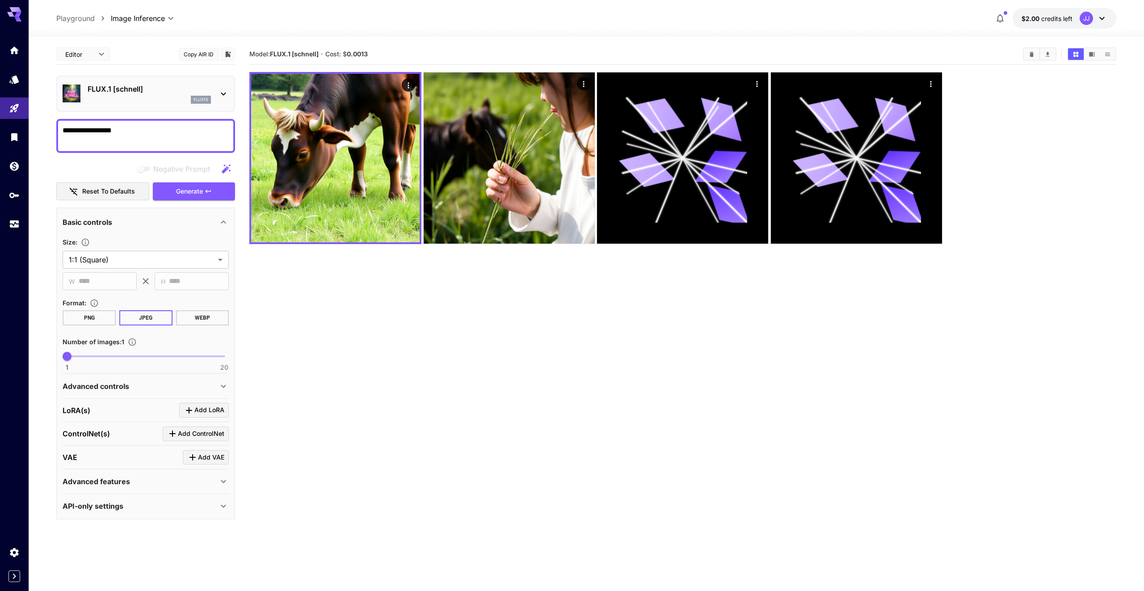
click at [432, 410] on section "Model: FLUX.1 [schnell] · Cost: $ 0.0013" at bounding box center [682, 339] width 867 height 591
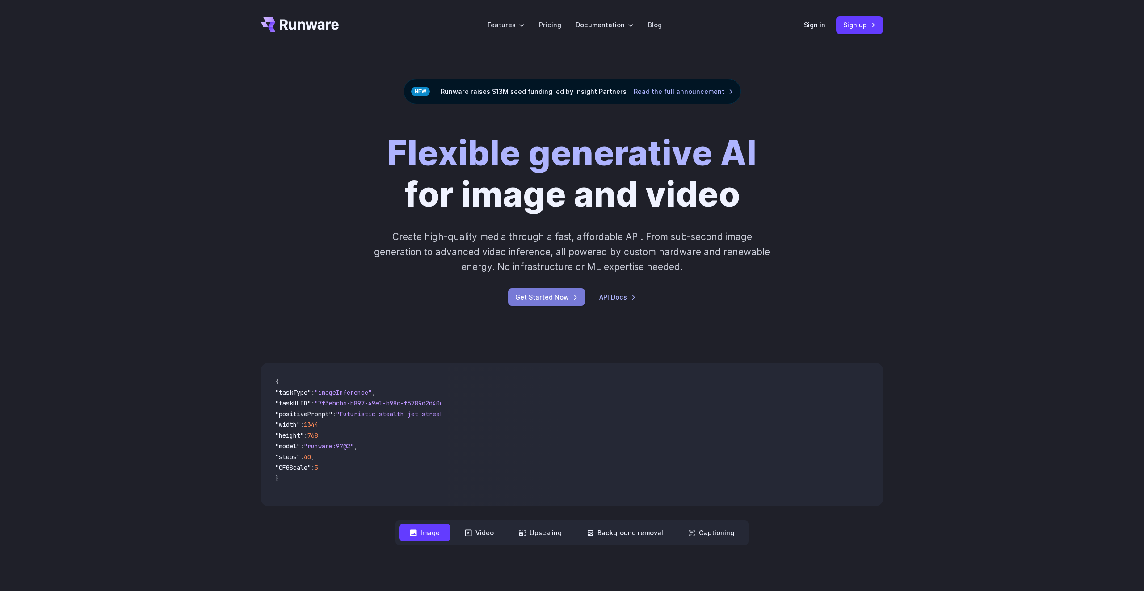
click at [565, 298] on link "Get Started Now" at bounding box center [546, 296] width 77 height 17
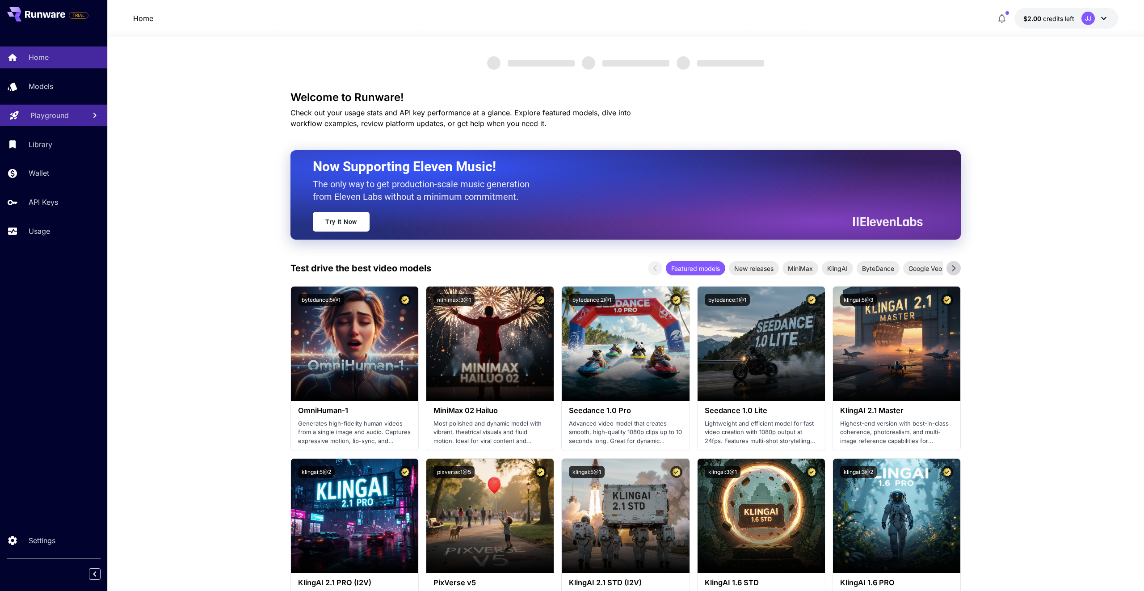
click at [75, 117] on div "Playground" at bounding box center [54, 115] width 48 height 11
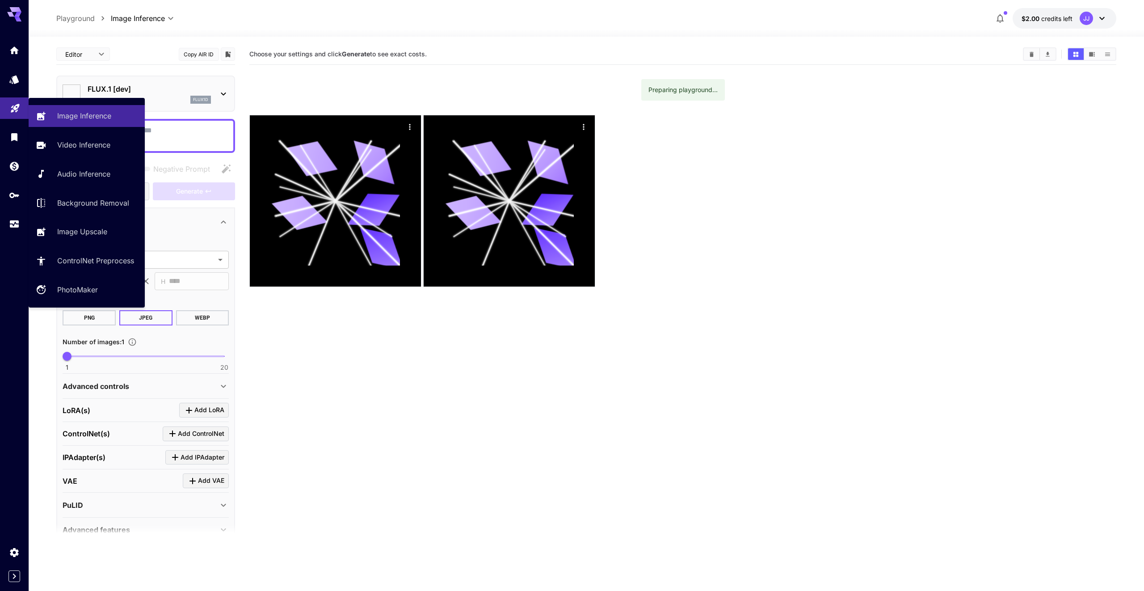
type input "**********"
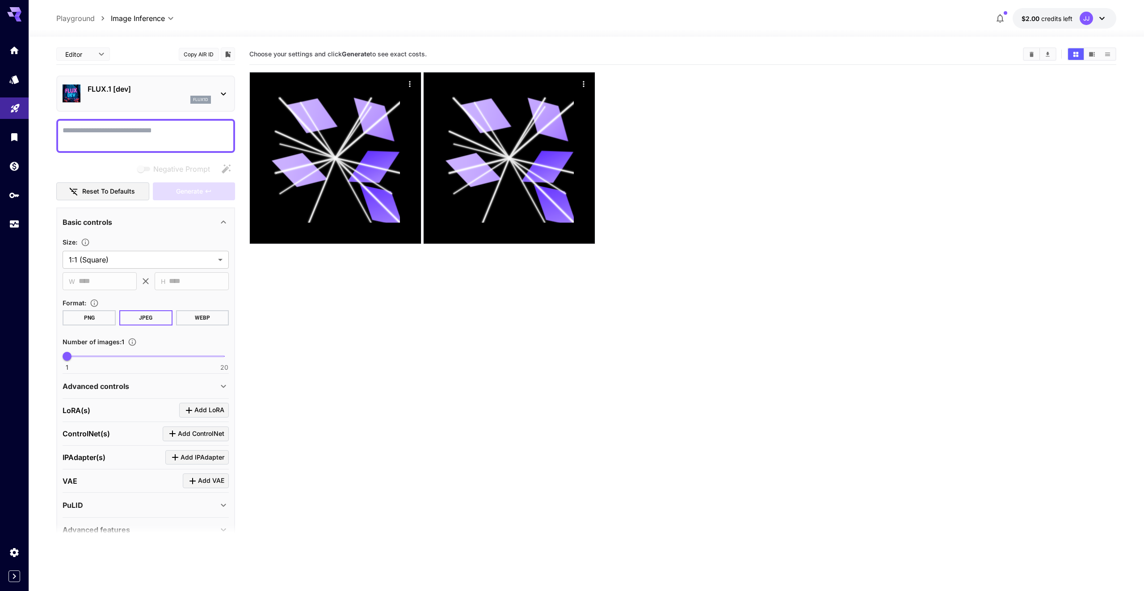
click at [157, 124] on div at bounding box center [145, 136] width 179 height 34
click at [148, 98] on div "flux1d" at bounding box center [149, 100] width 123 height 8
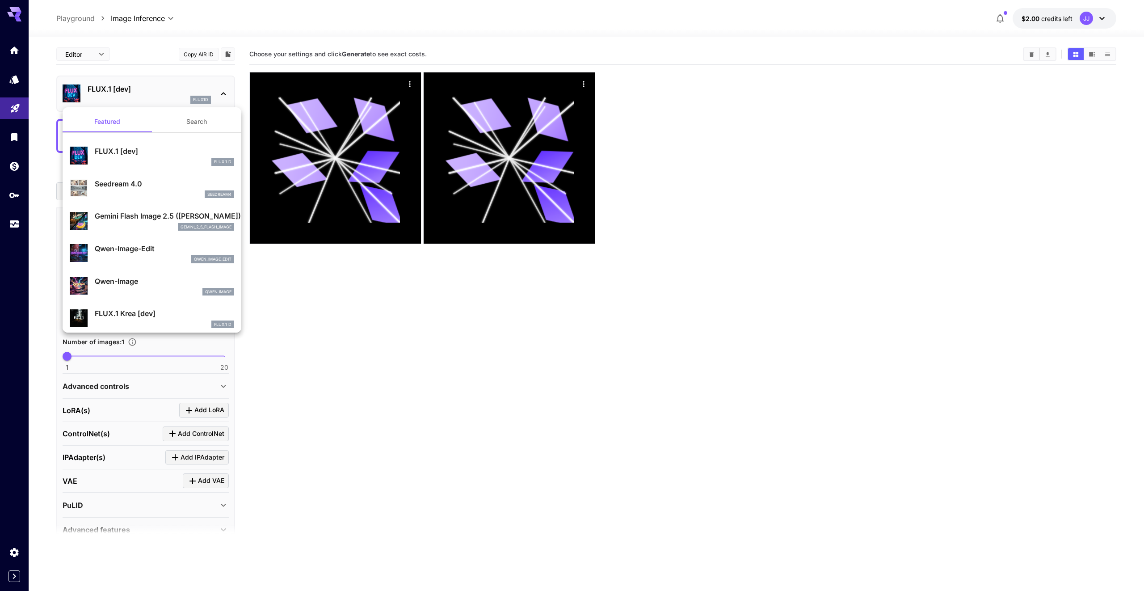
click at [156, 195] on div "seedream4" at bounding box center [164, 194] width 139 height 8
type input "**********"
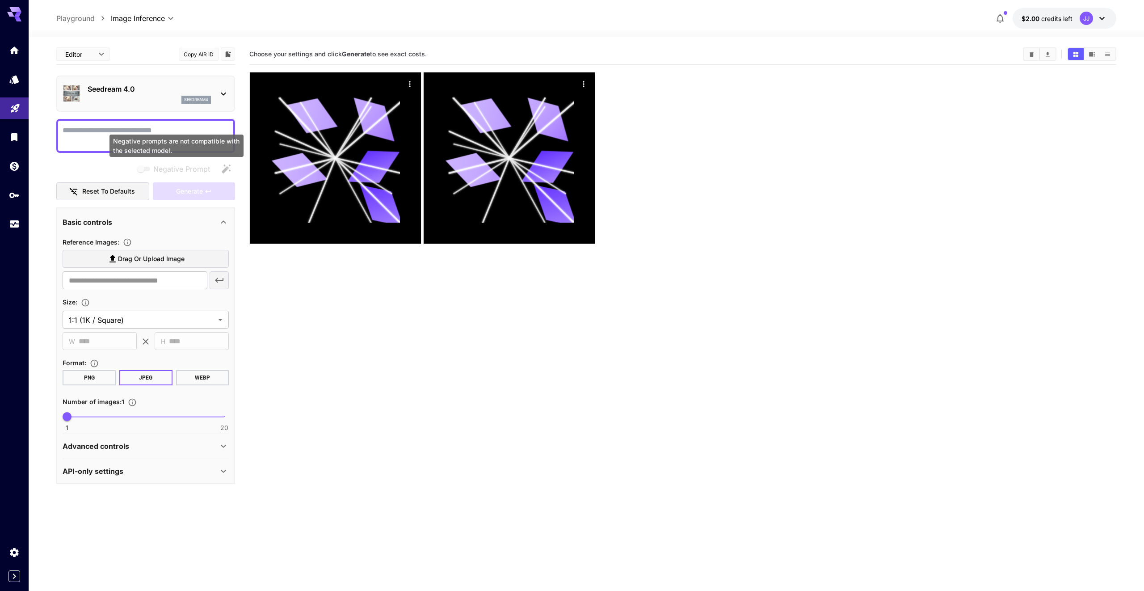
click at [151, 137] on div "Negative prompts are not compatible with the selected model." at bounding box center [177, 146] width 134 height 22
click at [134, 127] on textarea "Negative Prompt" at bounding box center [146, 135] width 166 height 21
type textarea "**********"
click at [188, 186] on span "Generate" at bounding box center [189, 191] width 27 height 11
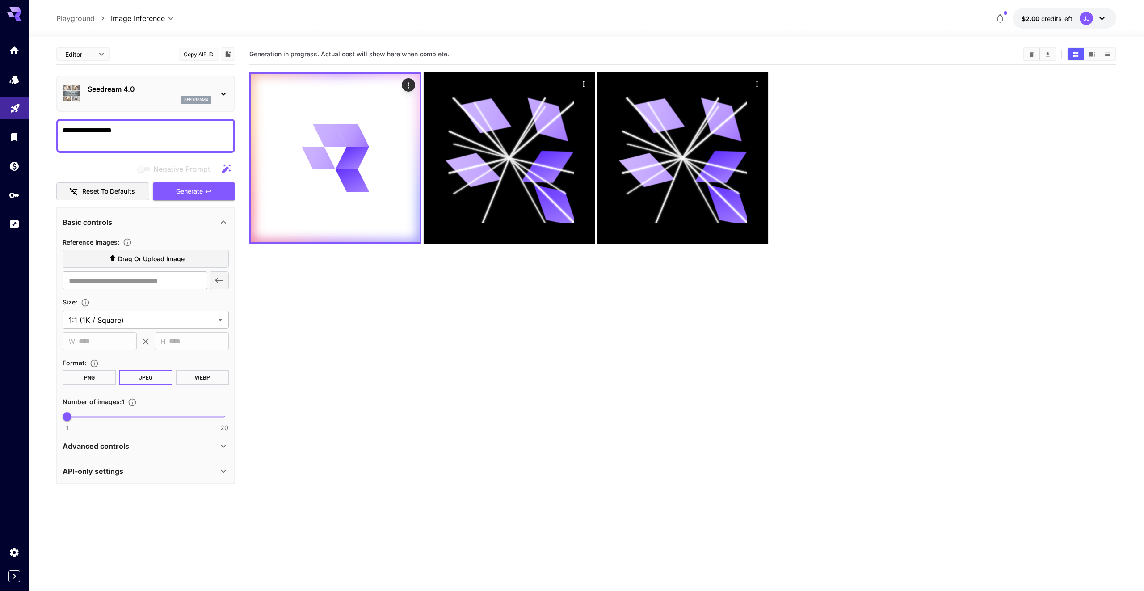
click at [199, 96] on div "seedream4" at bounding box center [197, 100] width 30 height 8
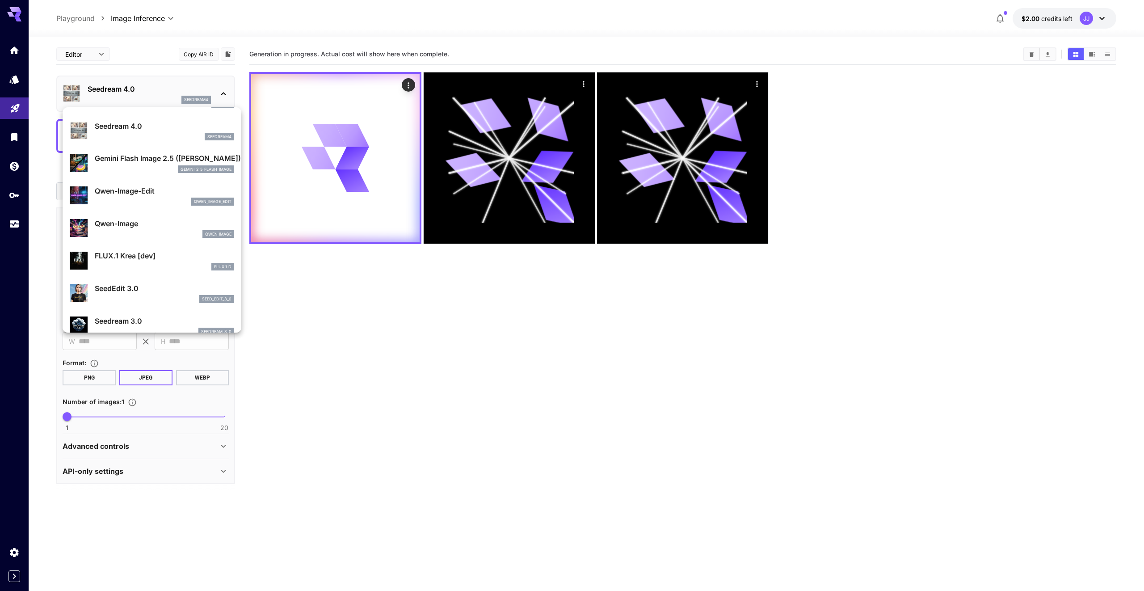
scroll to position [61, 0]
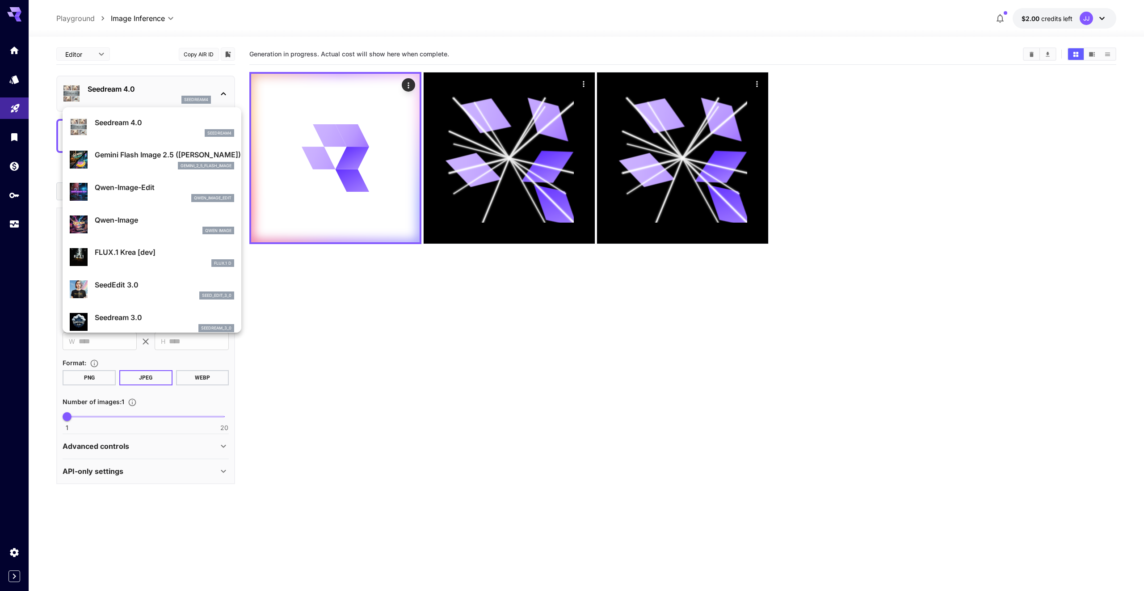
click at [161, 225] on div "Qwen-Image Qwen Image" at bounding box center [164, 225] width 139 height 20
type input "**********"
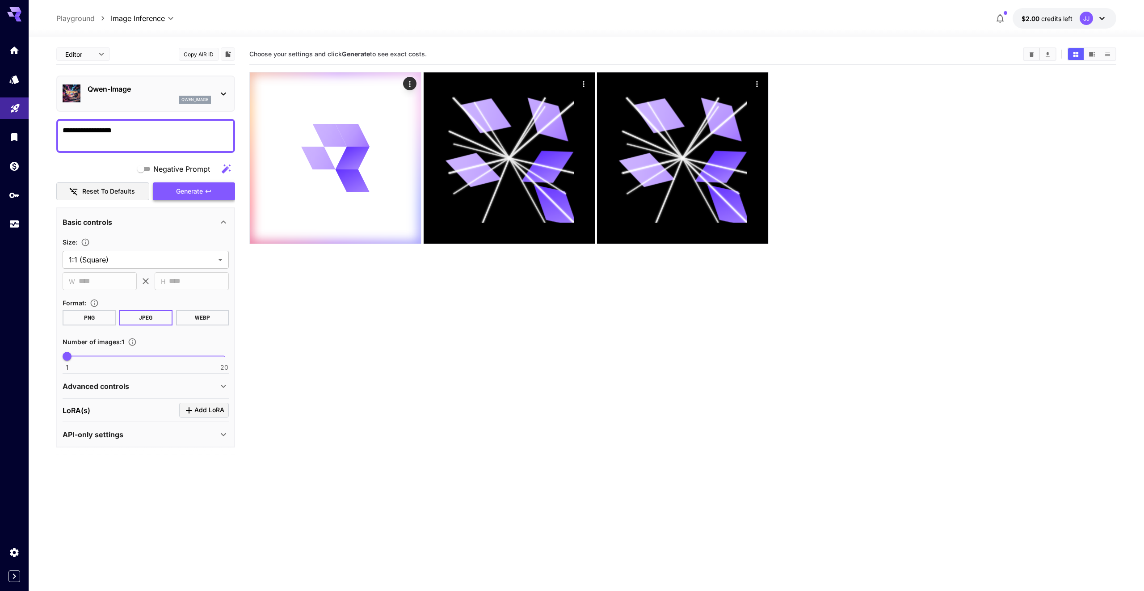
click at [190, 183] on button "Generate" at bounding box center [194, 191] width 82 height 18
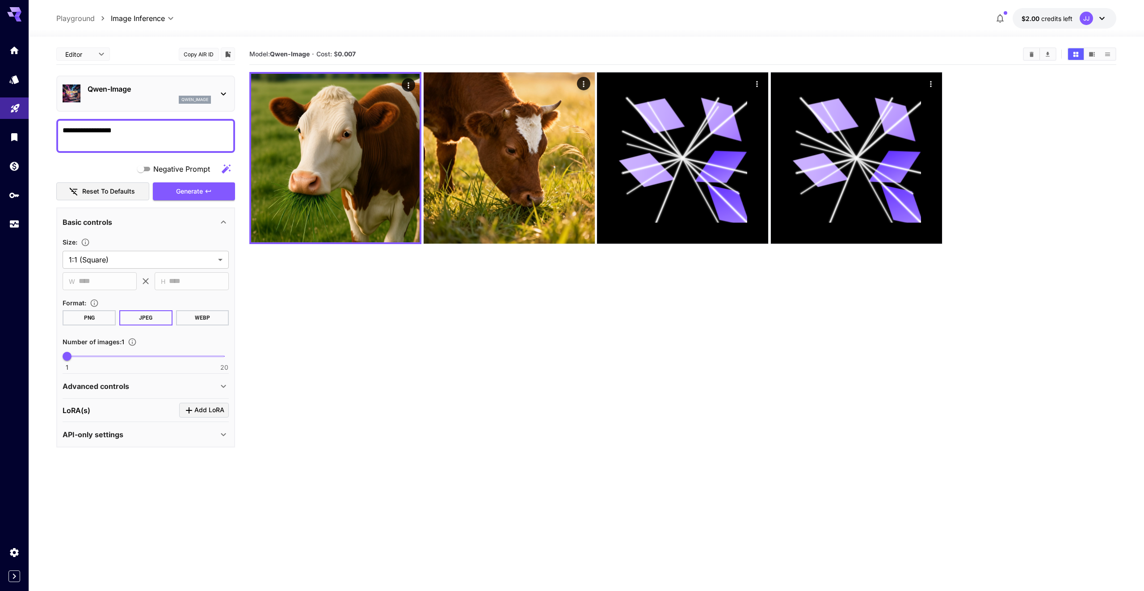
click at [159, 138] on textarea "**********" at bounding box center [146, 135] width 166 height 21
click at [150, 99] on div "qwen_image" at bounding box center [149, 100] width 123 height 8
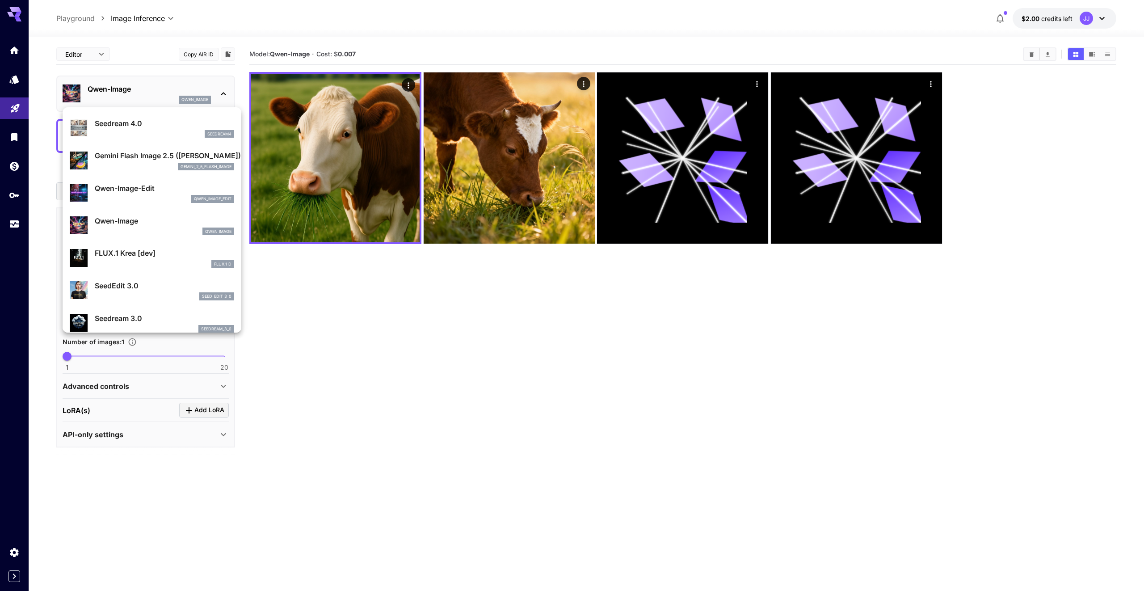
scroll to position [112, 0]
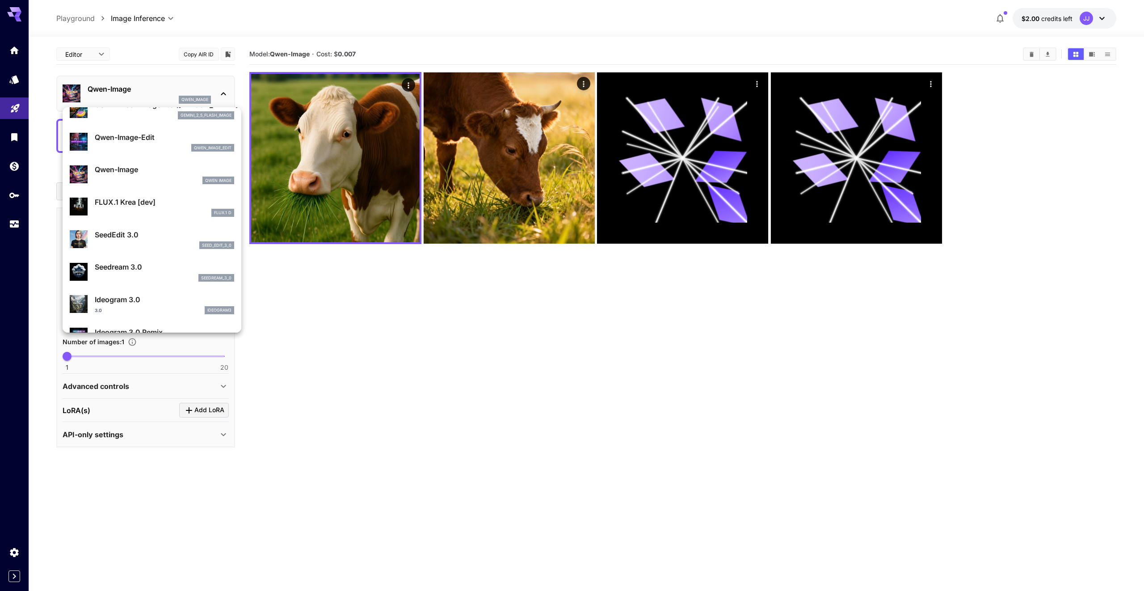
click at [184, 236] on p "SeedEdit 3.0" at bounding box center [164, 234] width 139 height 11
type input "***"
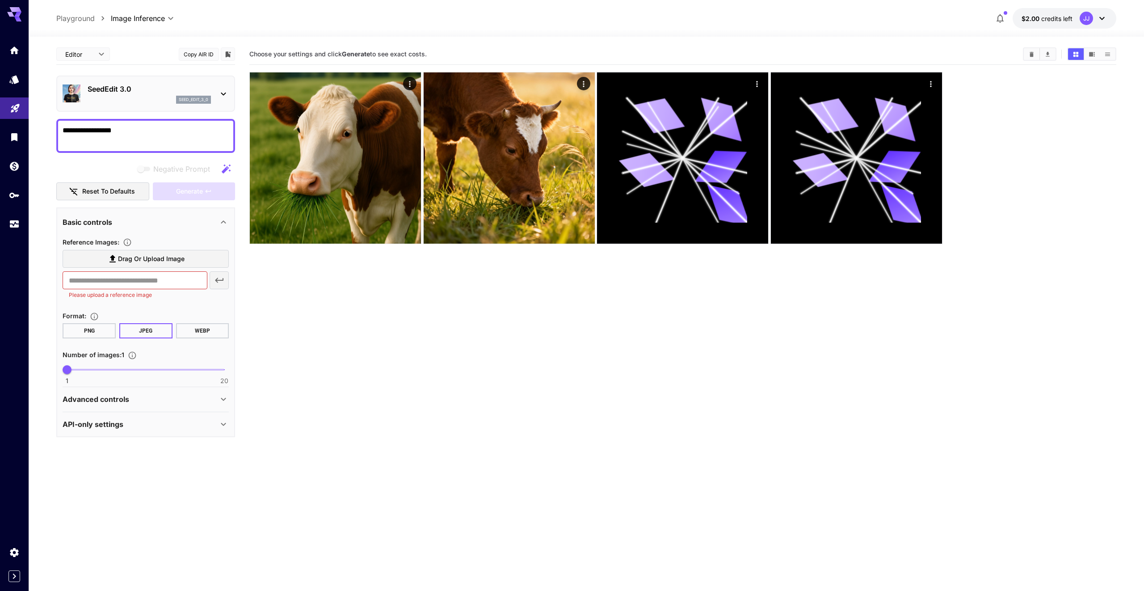
click at [179, 90] on p "SeedEdit 3.0" at bounding box center [149, 89] width 123 height 11
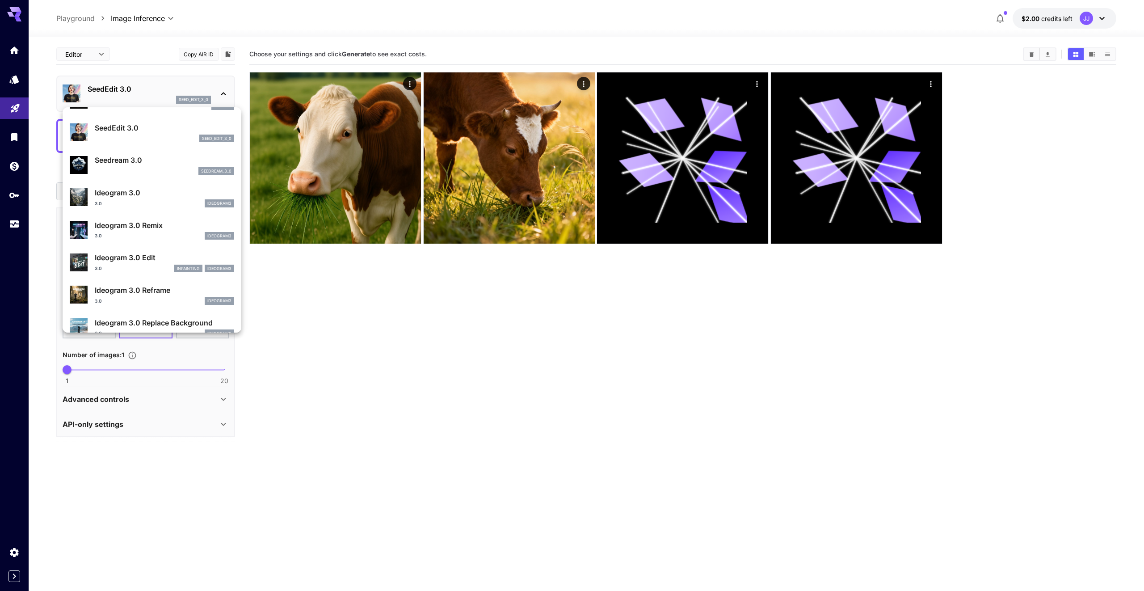
scroll to position [235, 0]
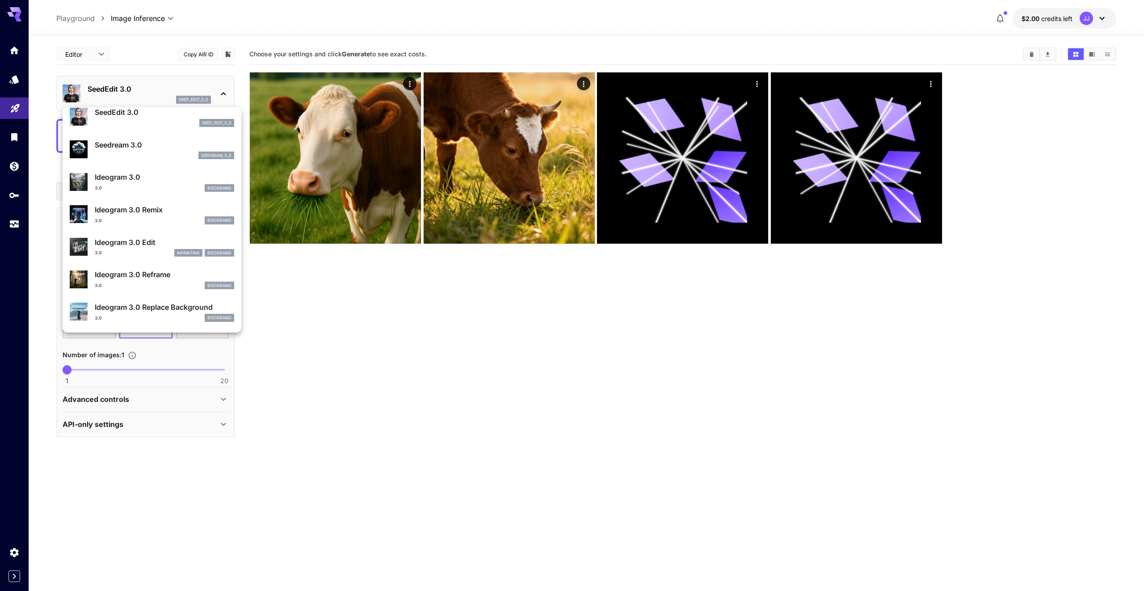
click at [182, 193] on div "Ideogram 3.0 3.0 ideogram3" at bounding box center [152, 181] width 165 height 27
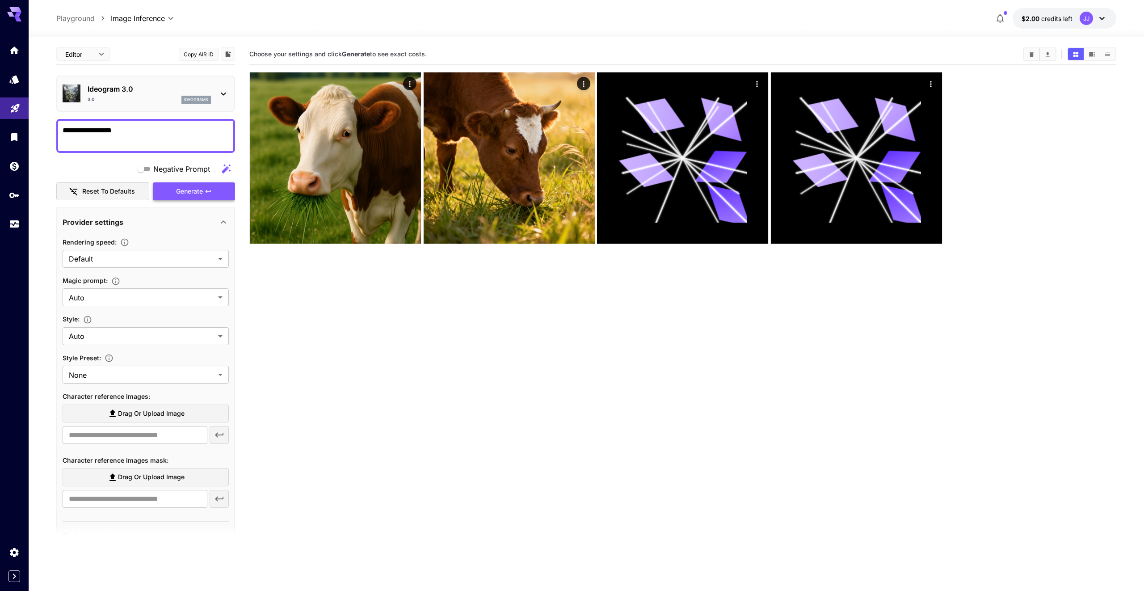
click at [192, 192] on span "Generate" at bounding box center [189, 191] width 27 height 11
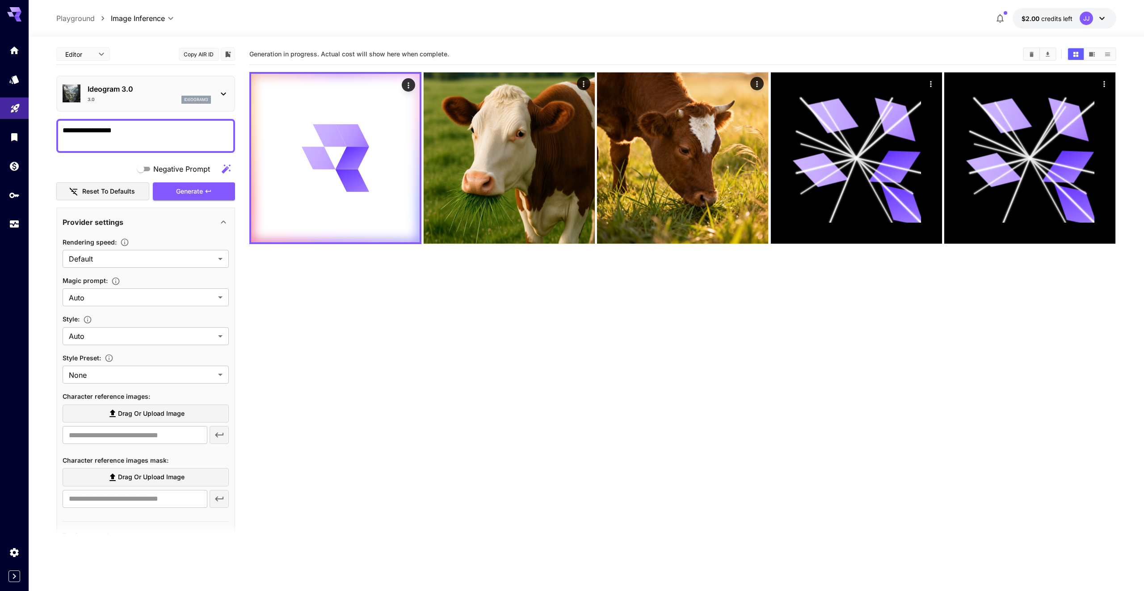
click at [469, 440] on section "Generation in progress. Actual cost will show here when complete." at bounding box center [682, 339] width 867 height 591
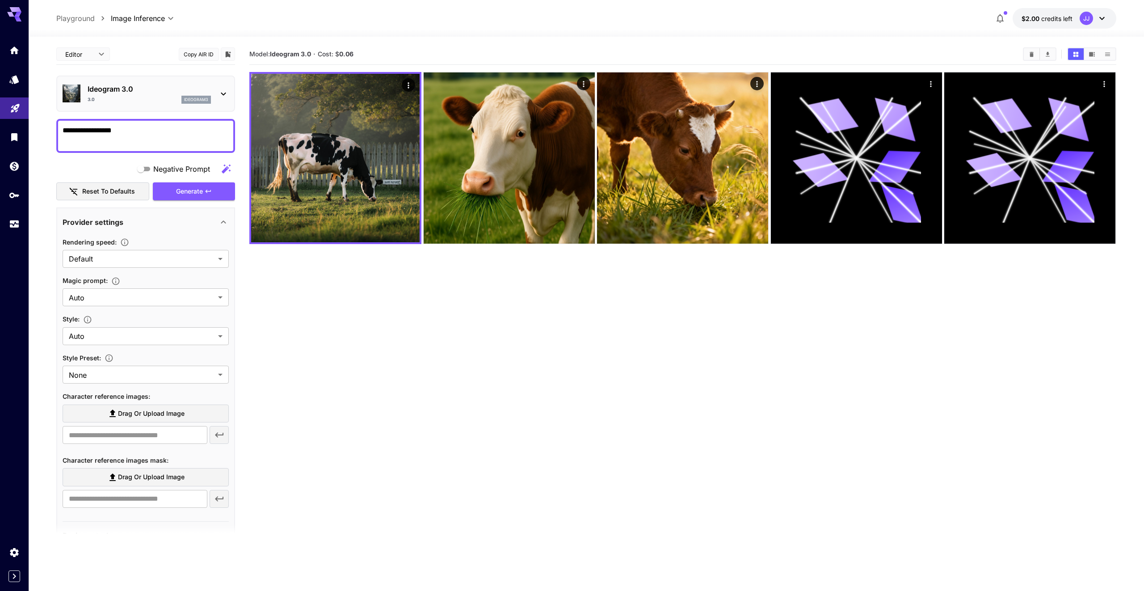
click at [568, 380] on section "Model: Ideogram 3.0 · Cost: $ 0.06" at bounding box center [682, 339] width 867 height 591
click at [160, 78] on div "Ideogram 3.0 3.0 ideogram3" at bounding box center [145, 94] width 179 height 36
click at [157, 101] on div "3.0 ideogram3" at bounding box center [149, 100] width 123 height 8
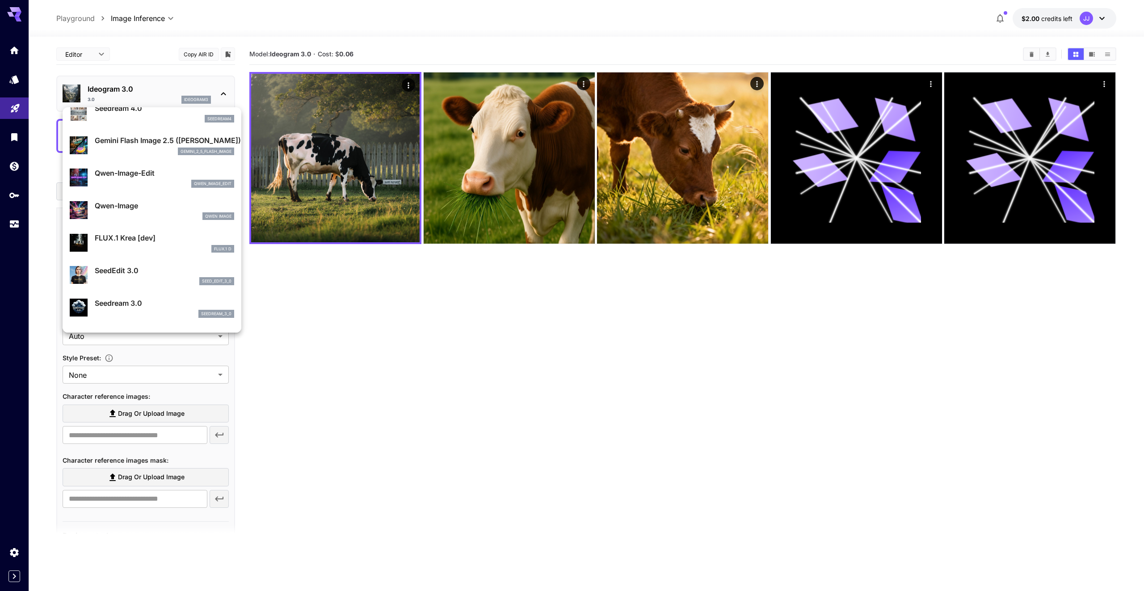
scroll to position [133, 0]
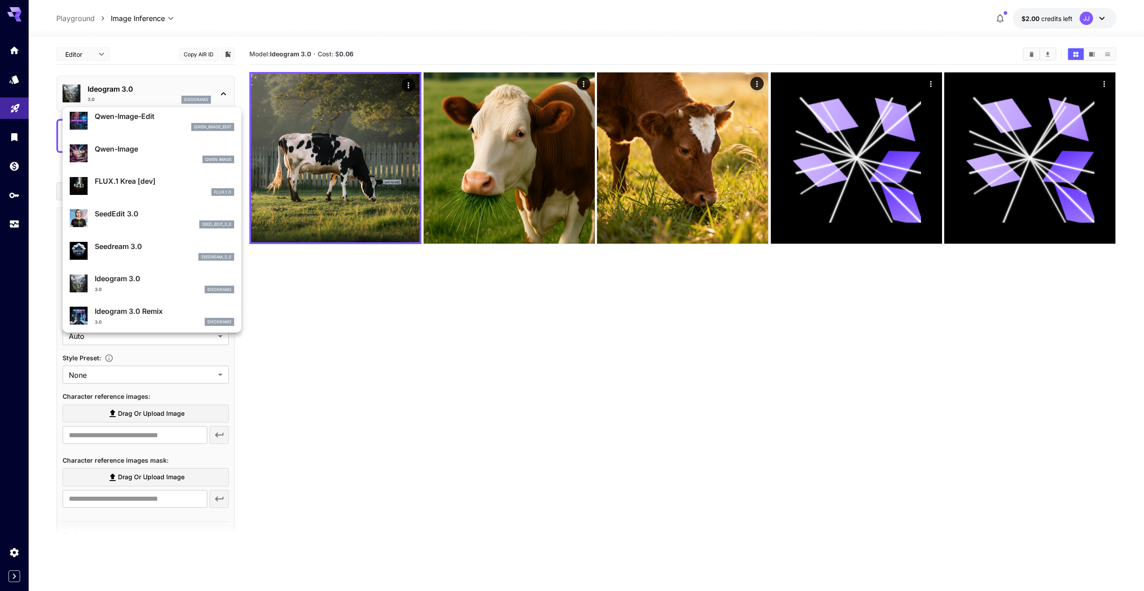
click at [89, 47] on div at bounding box center [572, 295] width 1144 height 591
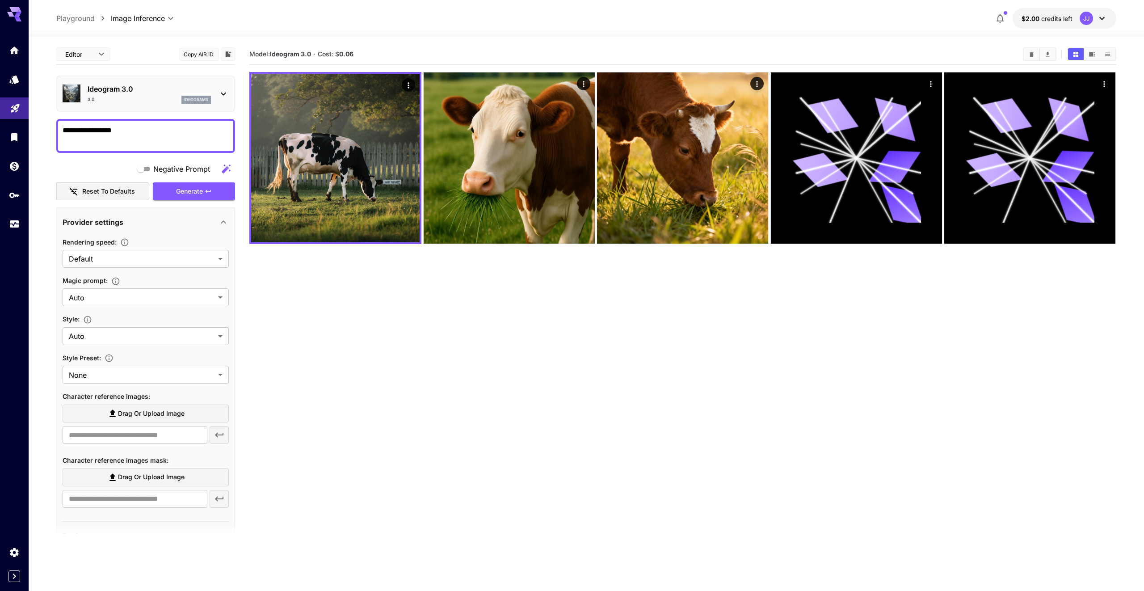
click at [119, 106] on div "Ideogram 3.0 3.0 ideogram3" at bounding box center [146, 93] width 166 height 27
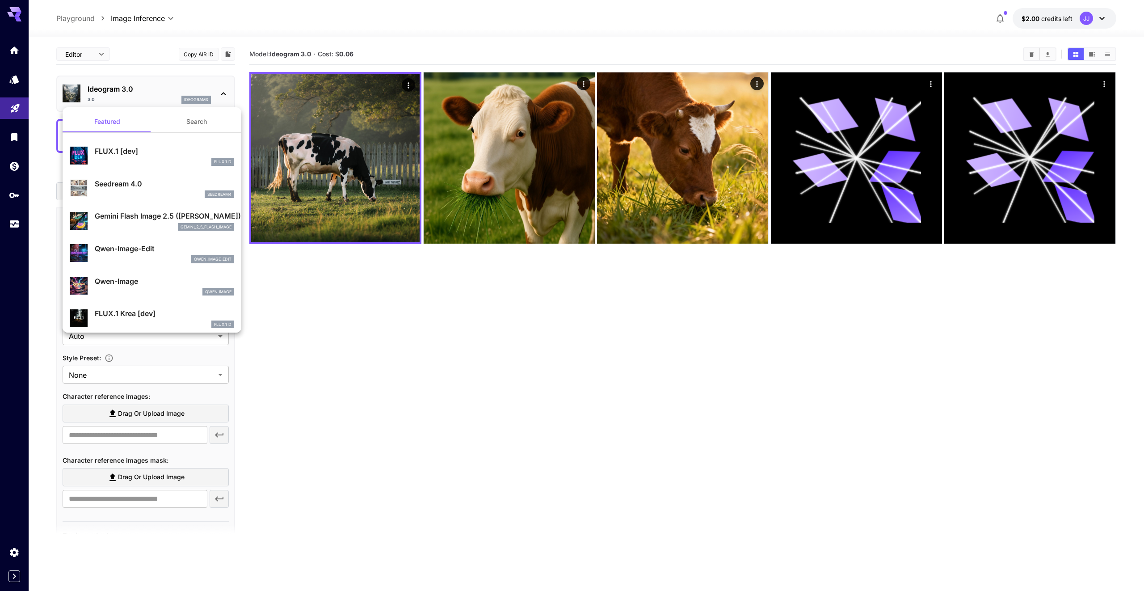
click at [20, 120] on div at bounding box center [572, 295] width 1144 height 591
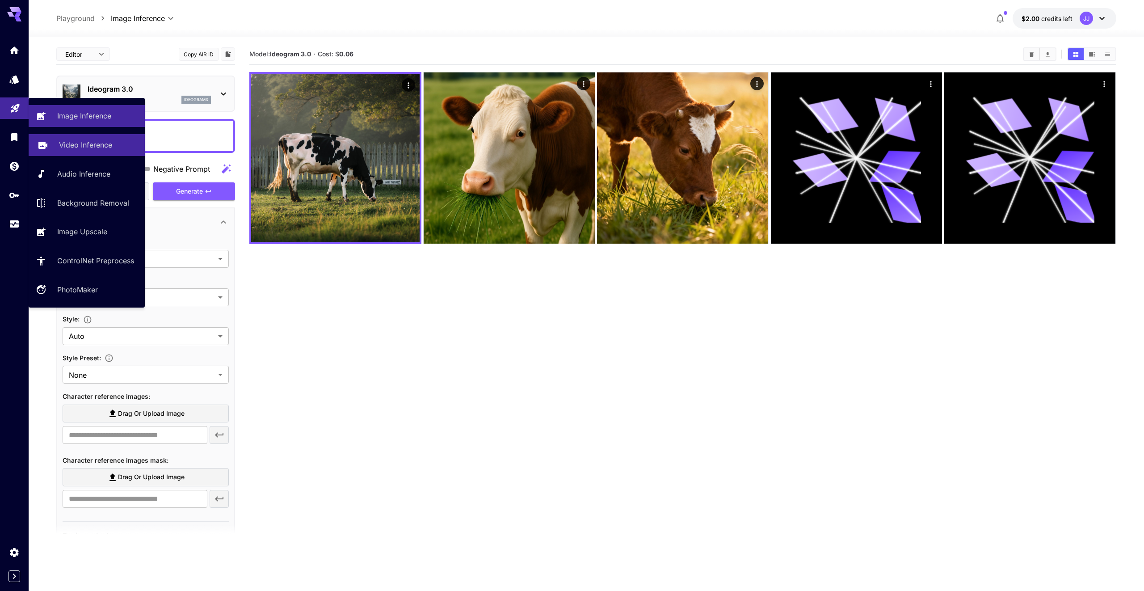
click at [51, 154] on link "Video Inference" at bounding box center [87, 145] width 116 height 22
type input "**********"
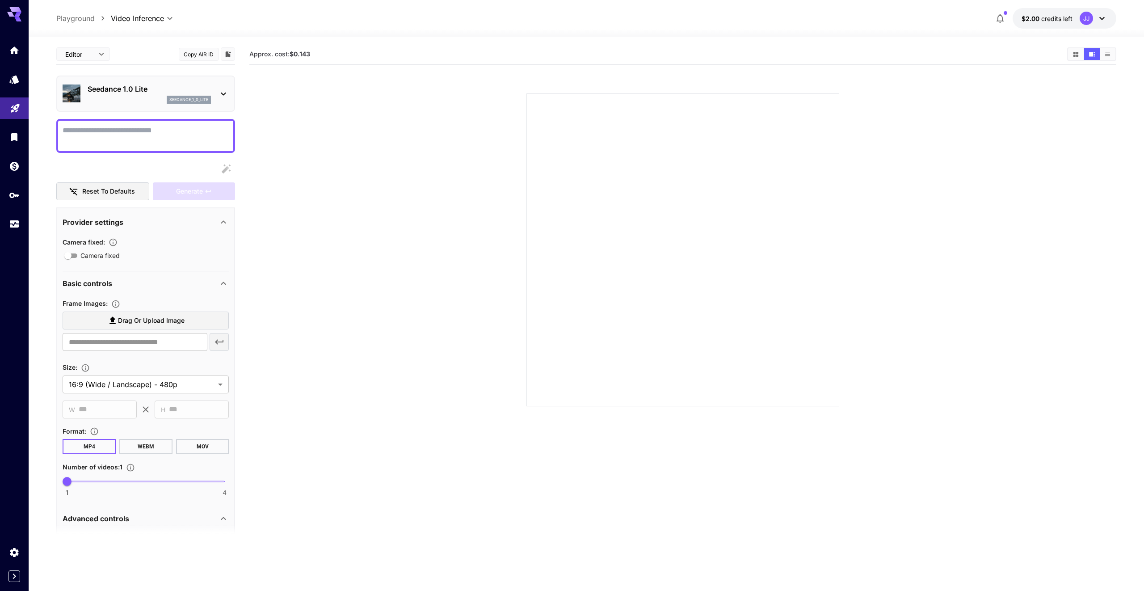
click at [156, 89] on p "Seedance 1.0 Lite" at bounding box center [149, 89] width 123 height 11
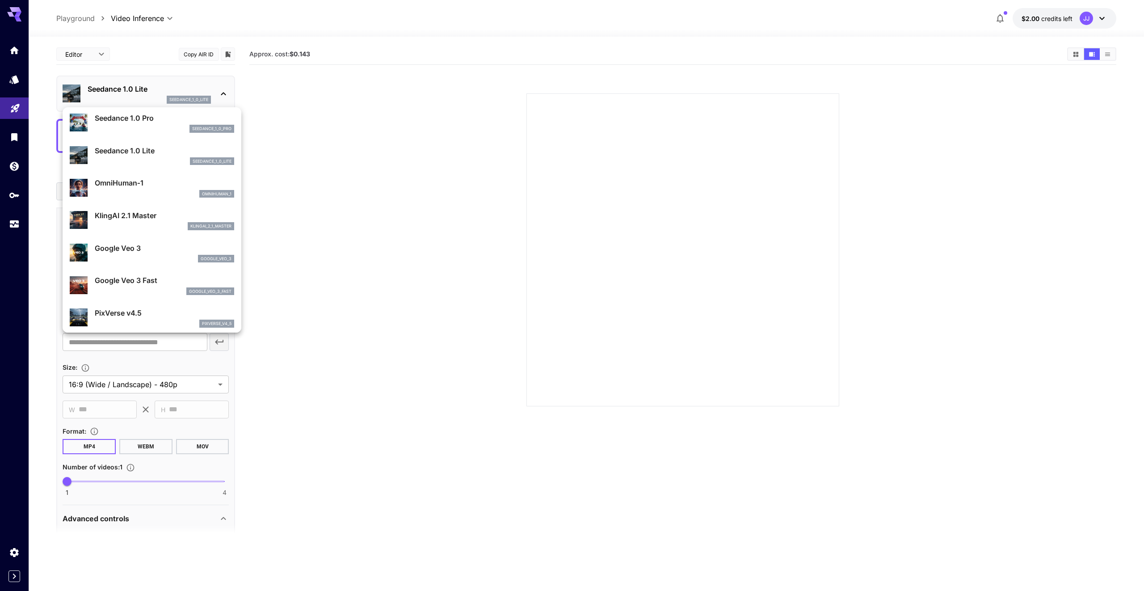
scroll to position [66, 0]
click at [148, 254] on div "Google Veo 3 google_veo_3" at bounding box center [164, 253] width 139 height 20
type input "**********"
type input "****"
type input "***"
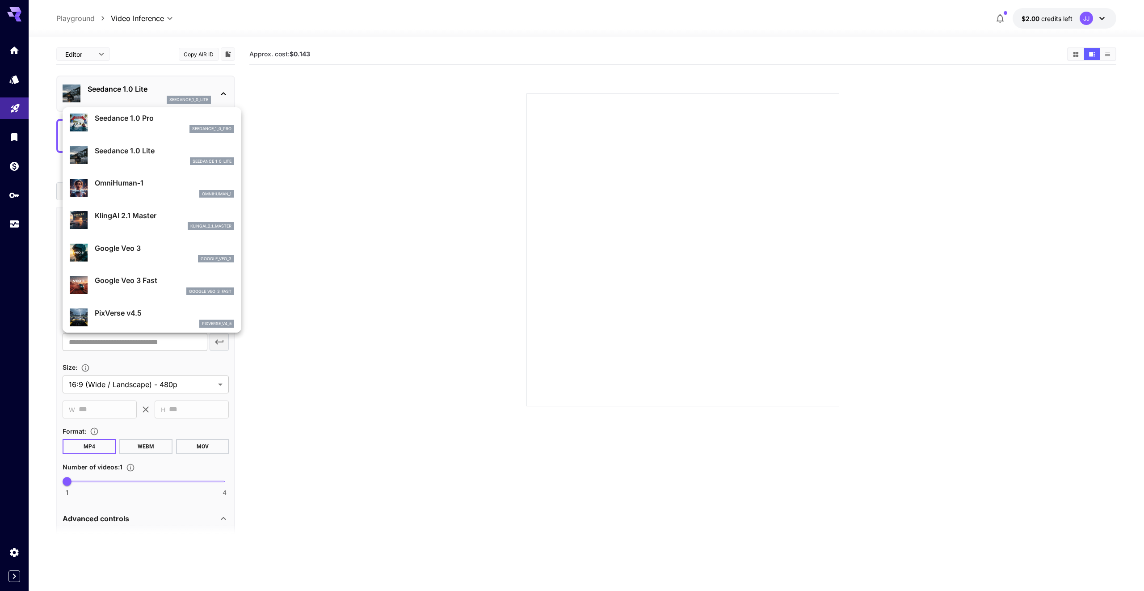
type input "*"
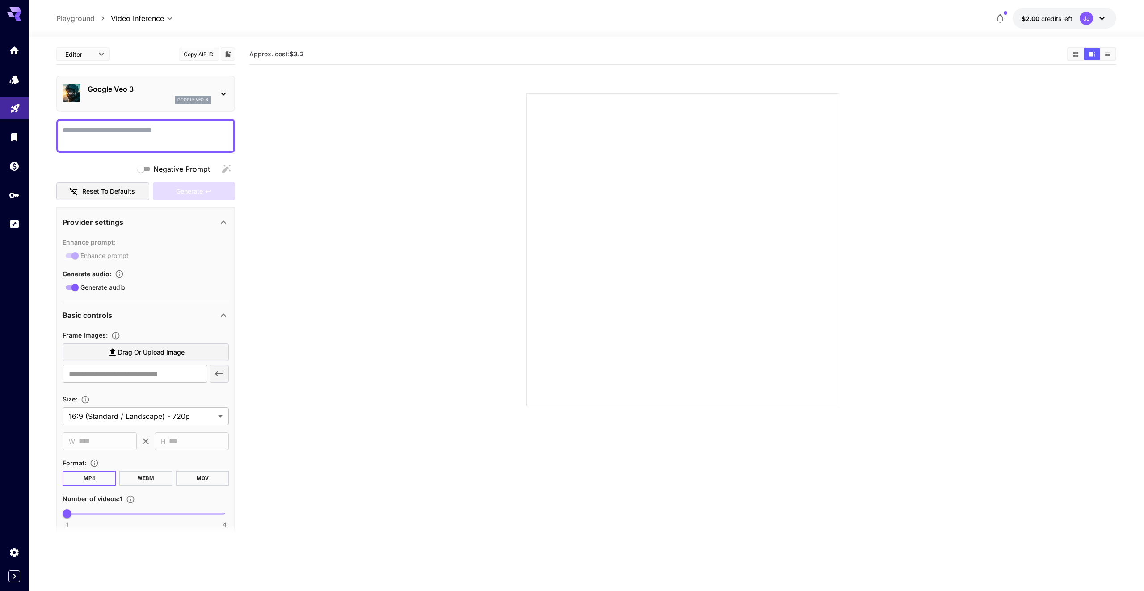
click at [175, 143] on textarea "Negative Prompt" at bounding box center [146, 135] width 166 height 21
click at [305, 165] on section at bounding box center [682, 239] width 867 height 334
click at [143, 101] on div "google_veo_3" at bounding box center [149, 100] width 123 height 8
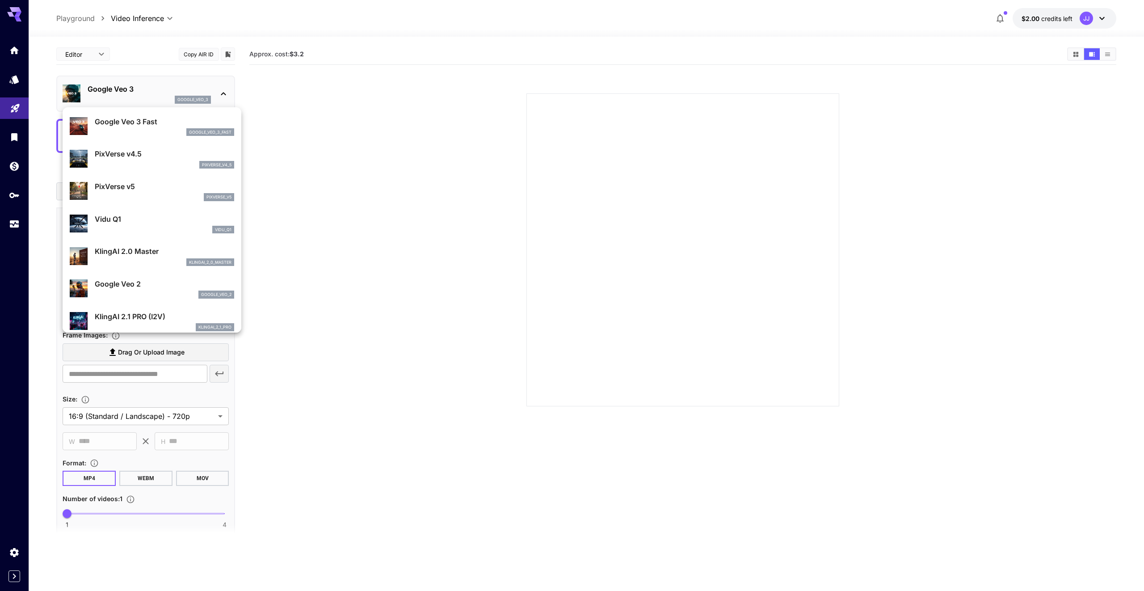
scroll to position [333, 0]
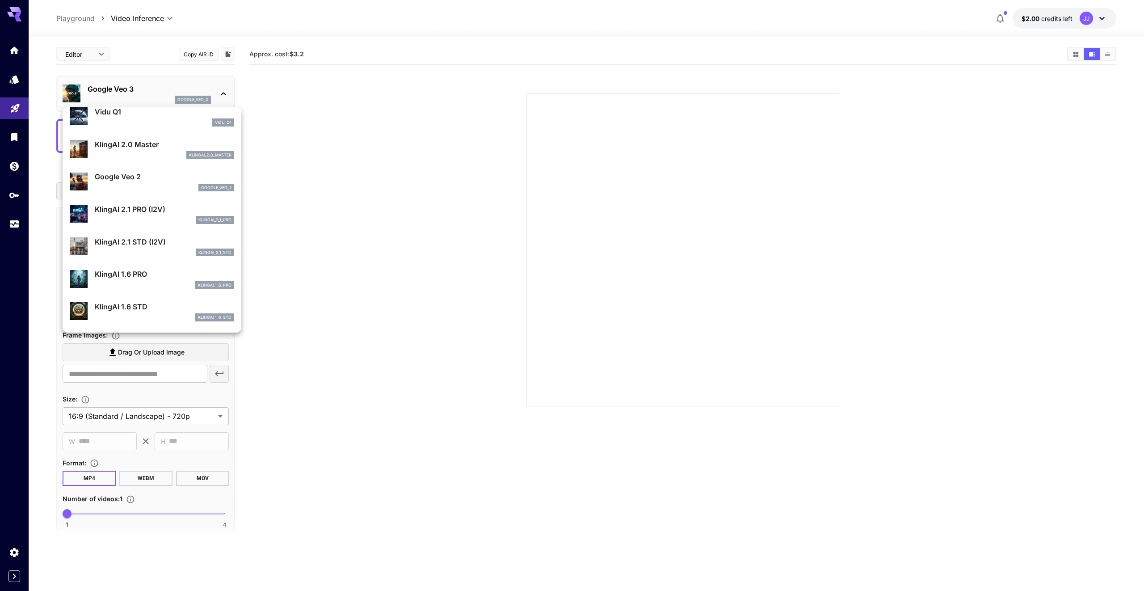
click at [342, 265] on div at bounding box center [572, 295] width 1144 height 591
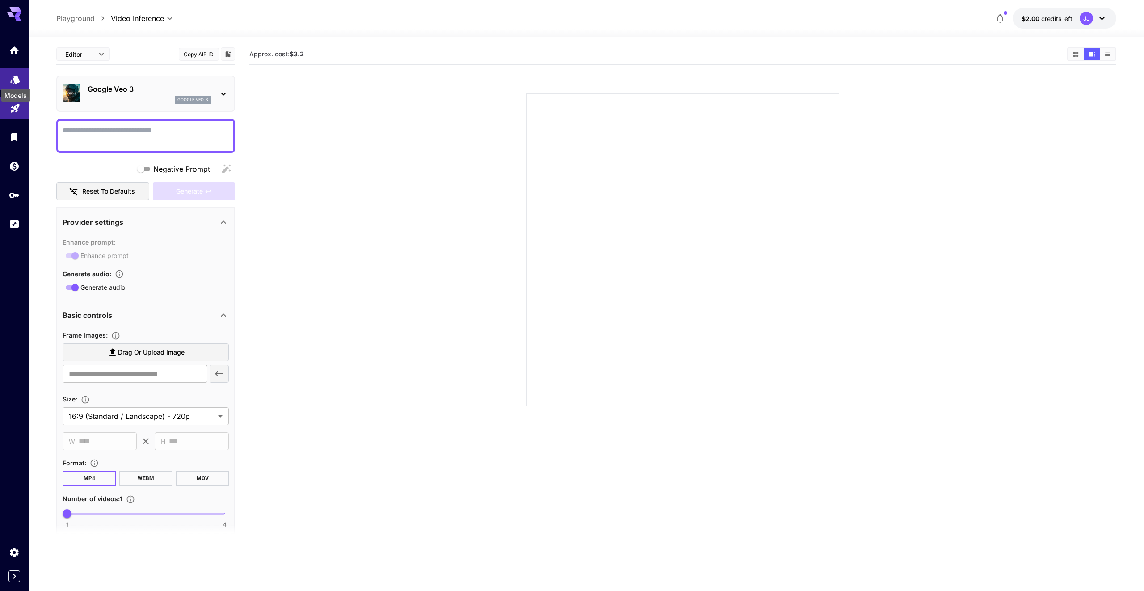
click at [16, 80] on icon "Models" at bounding box center [14, 77] width 9 height 8
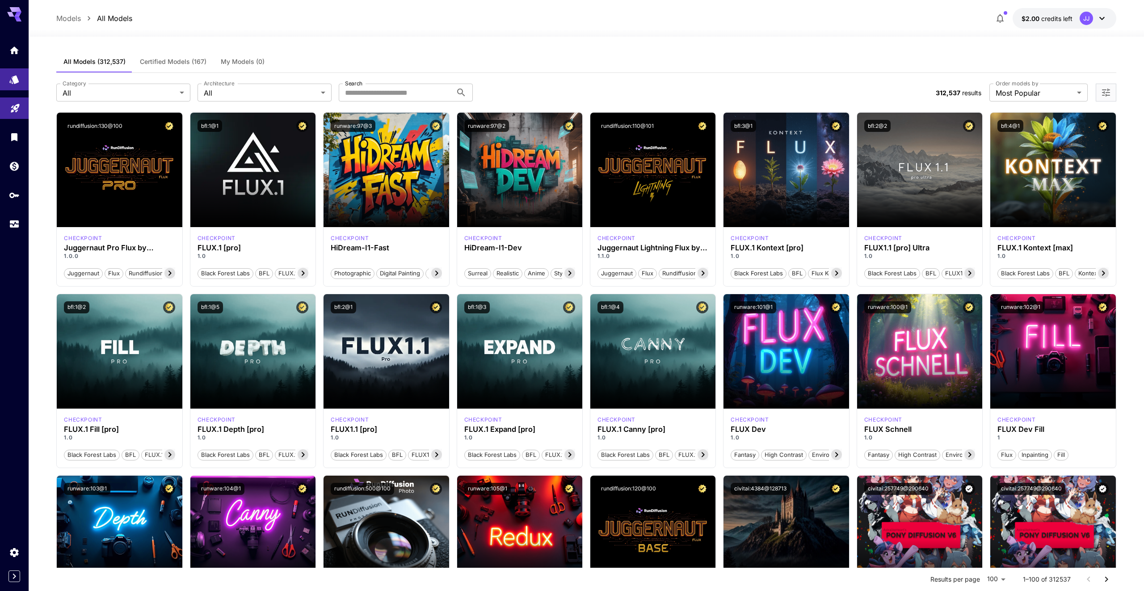
click at [192, 60] on span "Certified Models (167)" at bounding box center [173, 62] width 67 height 8
